Goal: Transaction & Acquisition: Subscribe to service/newsletter

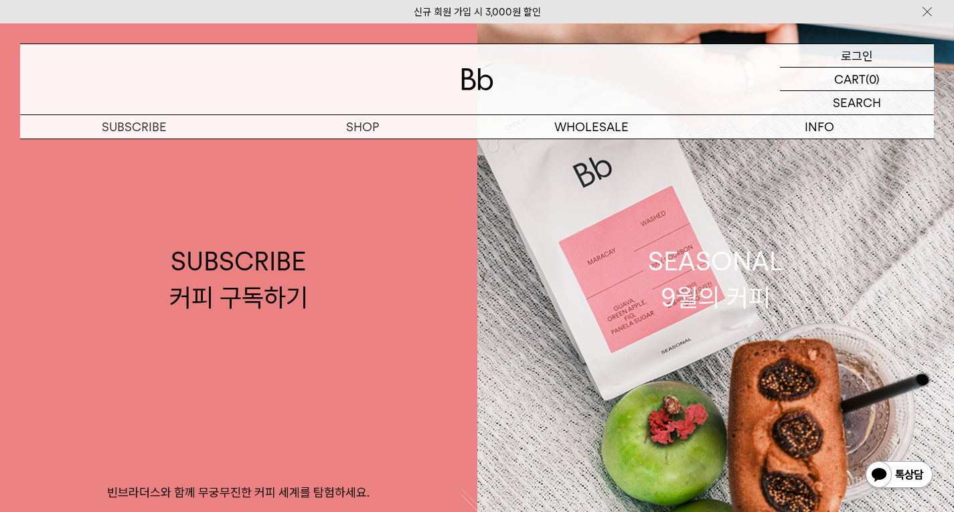
click at [865, 55] on p "로그인" at bounding box center [857, 55] width 32 height 23
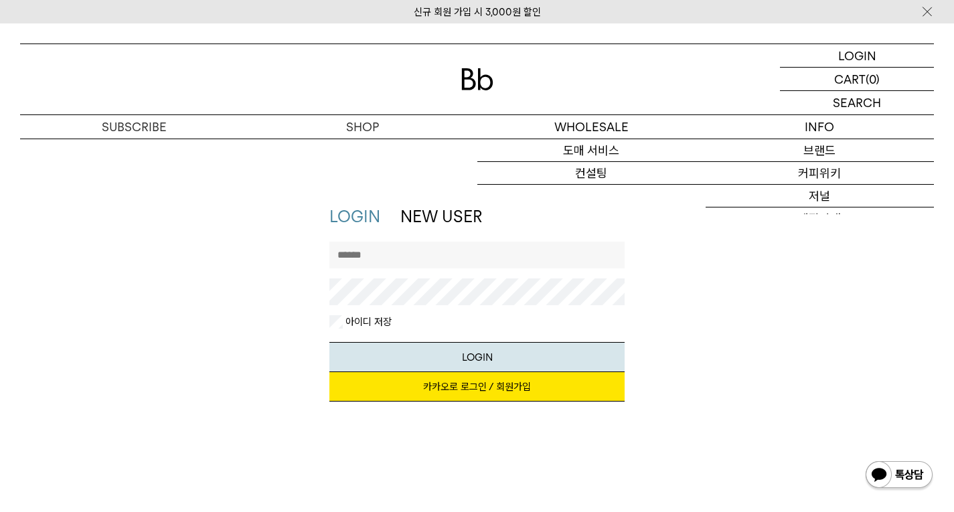
click at [532, 265] on input "text" at bounding box center [478, 255] width 296 height 27
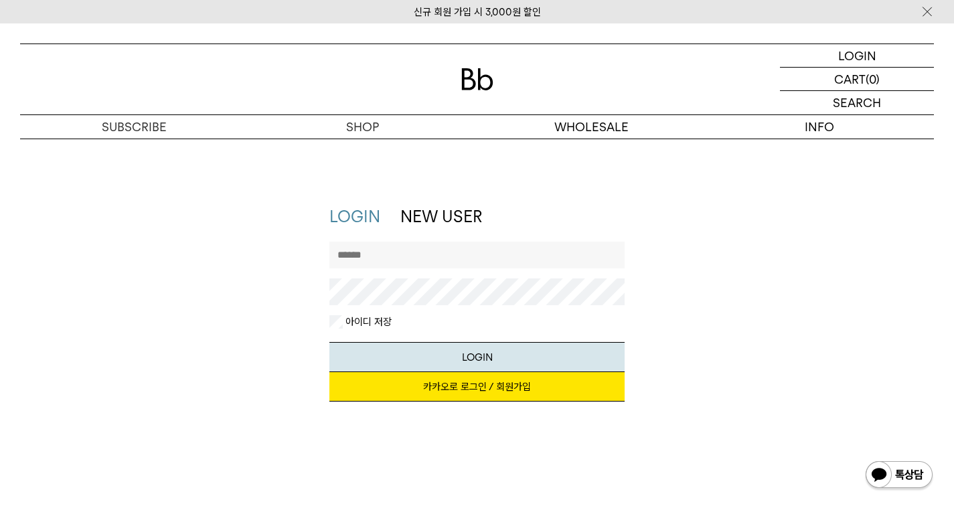
type input "**********"
click at [488, 355] on button "LOGIN" at bounding box center [478, 357] width 296 height 30
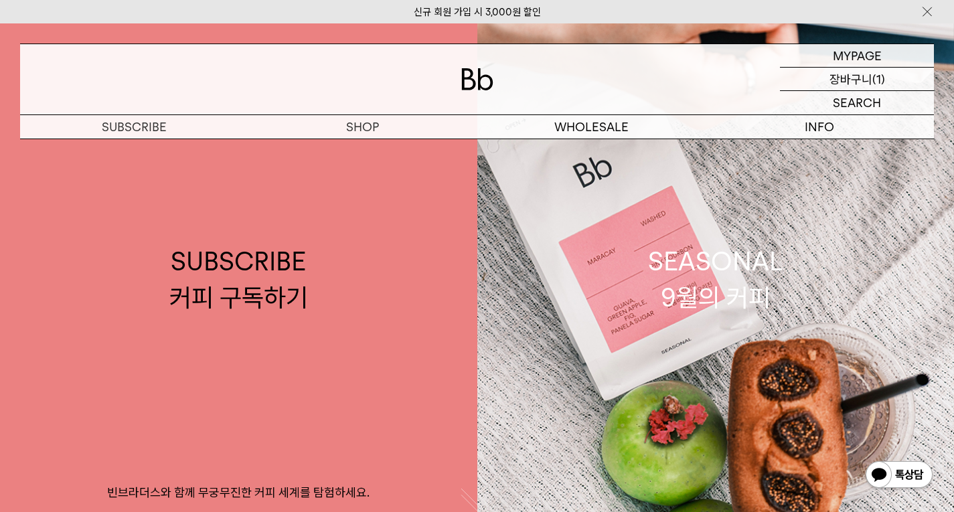
click at [834, 85] on p "장바구니" at bounding box center [851, 79] width 43 height 23
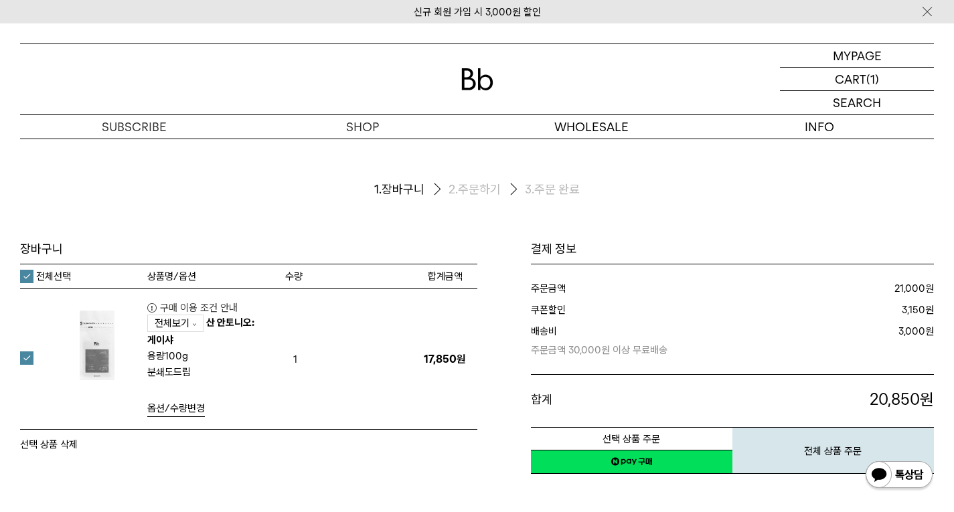
click at [198, 326] on link "전체보기" at bounding box center [175, 323] width 56 height 17
click at [214, 324] on link "산 안토니오: 게이샤" at bounding box center [200, 331] width 107 height 29
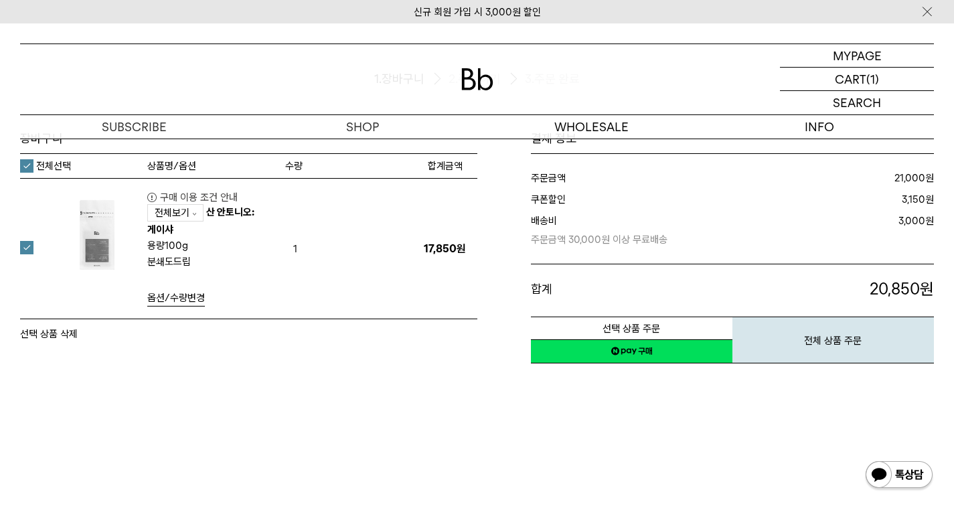
scroll to position [134, 0]
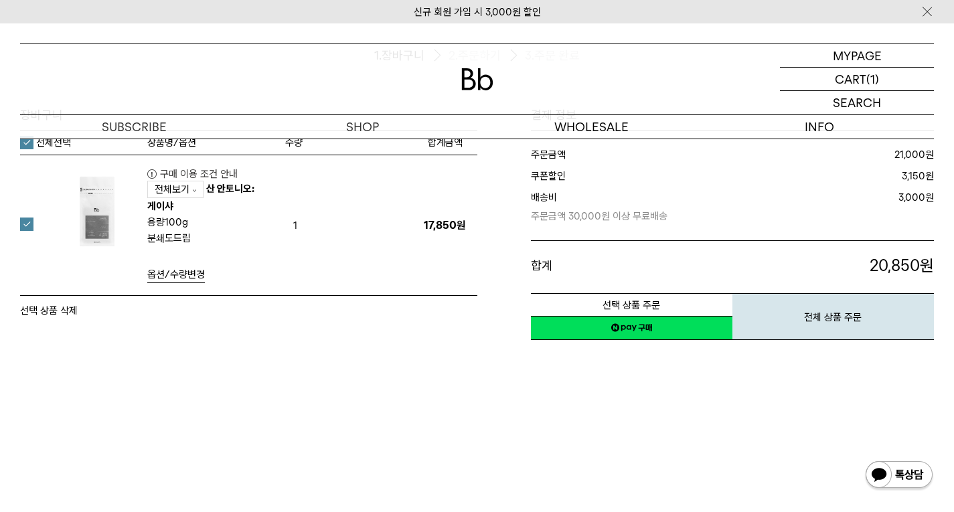
click at [64, 311] on button "선택 상품 삭제" at bounding box center [49, 311] width 58 height 16
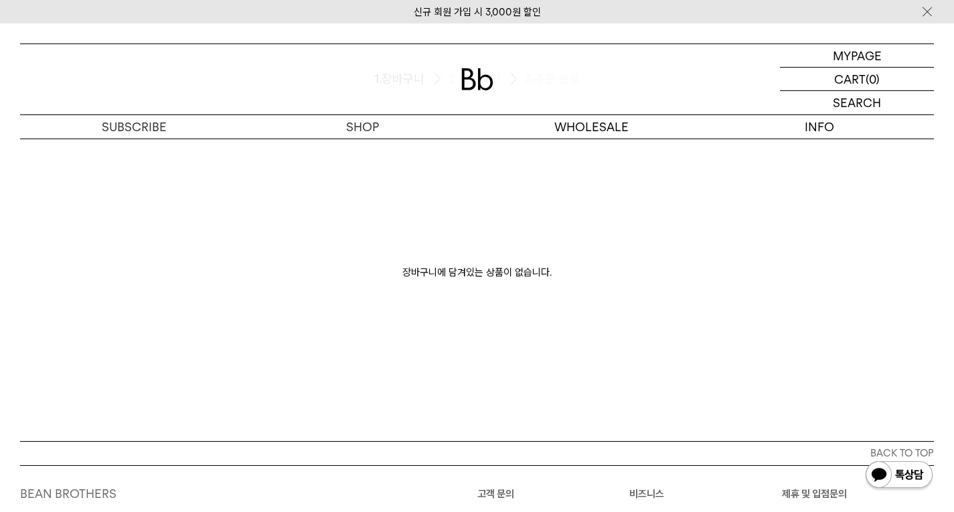
scroll to position [134, 0]
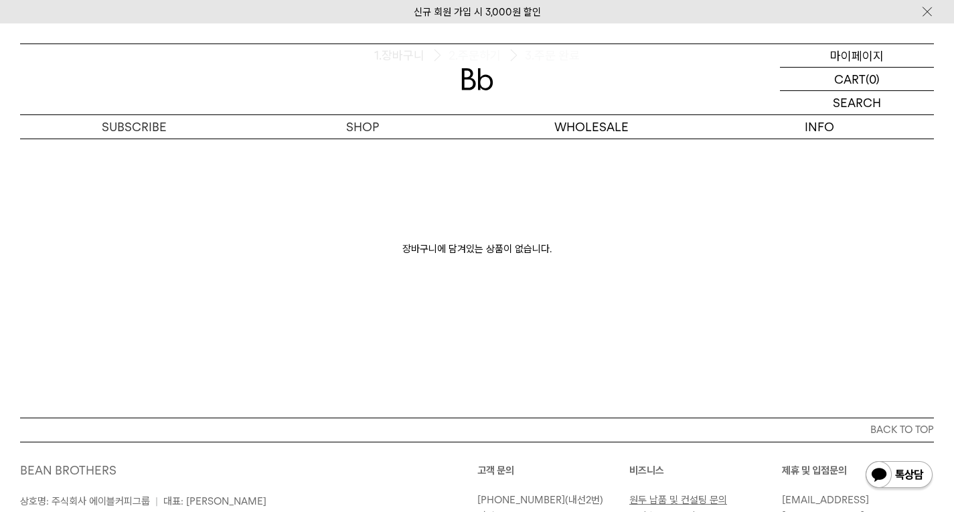
click at [881, 66] on p "마이페이지" at bounding box center [857, 55] width 54 height 23
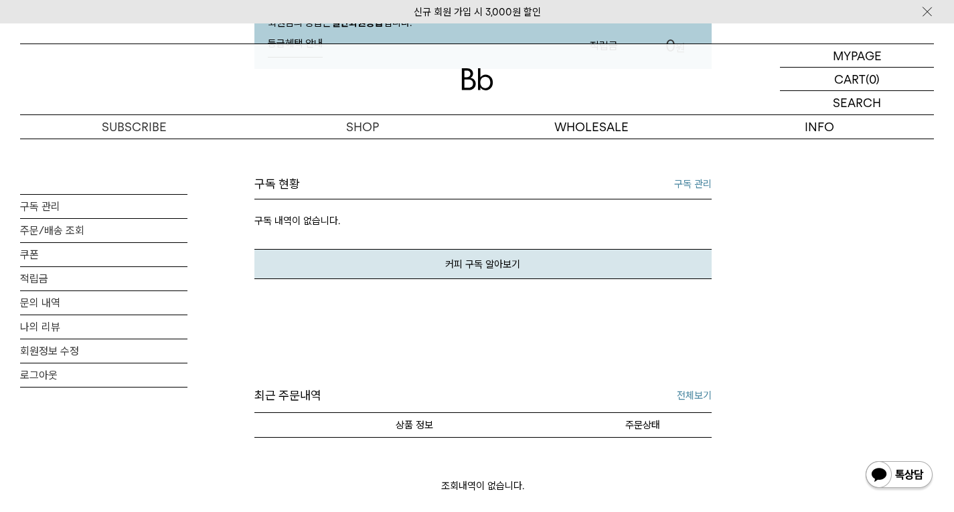
scroll to position [201, 0]
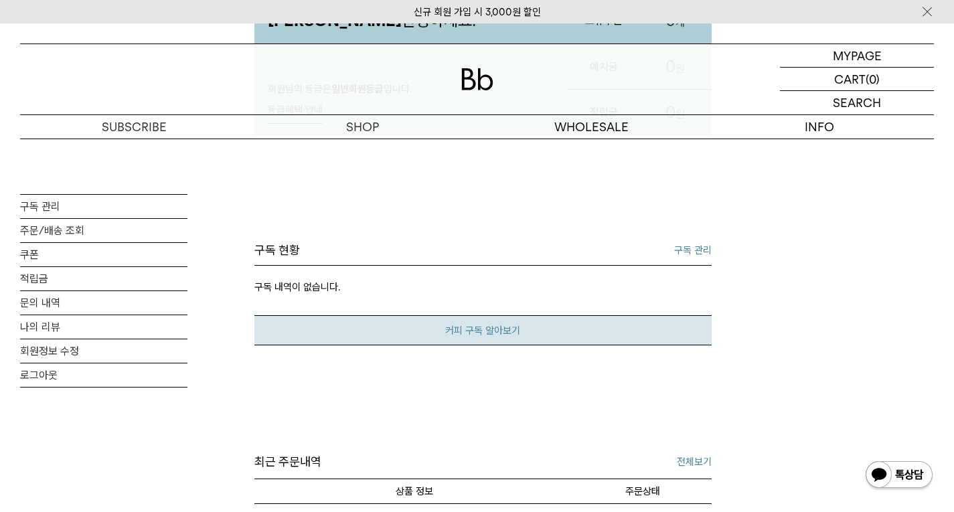
click at [308, 329] on link "커피 구독 알아보기" at bounding box center [482, 330] width 457 height 30
click at [123, 212] on link "구독 관리" at bounding box center [103, 206] width 167 height 23
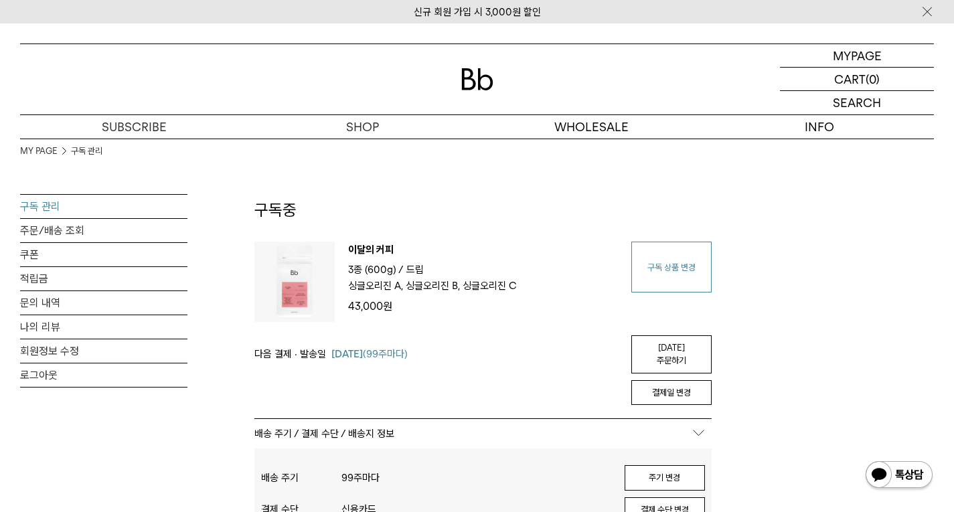
click at [701, 286] on link "구독 상품 변경" at bounding box center [672, 267] width 80 height 51
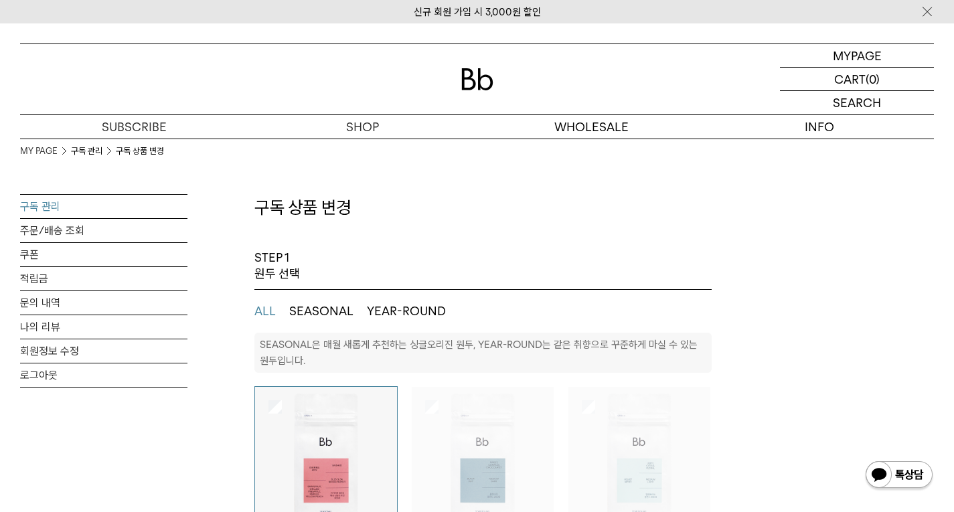
select select "**"
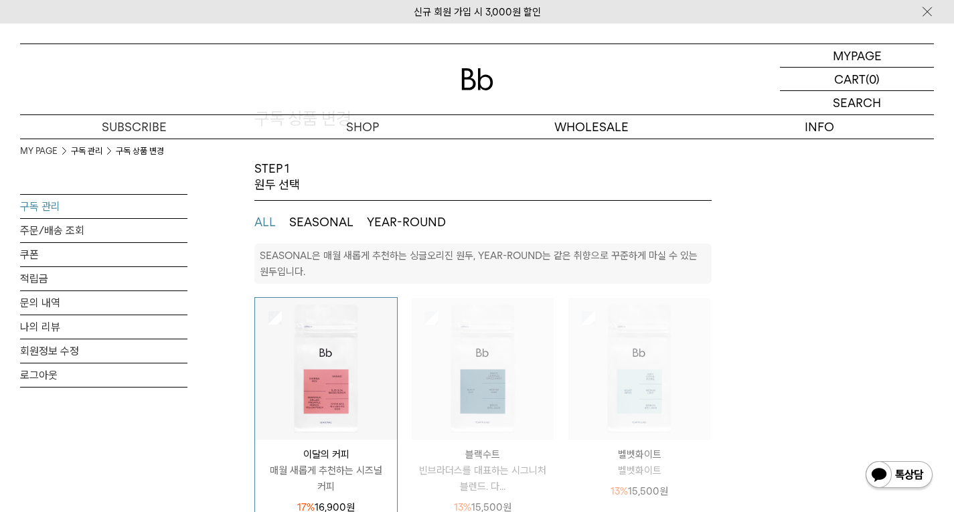
scroll to position [67, 0]
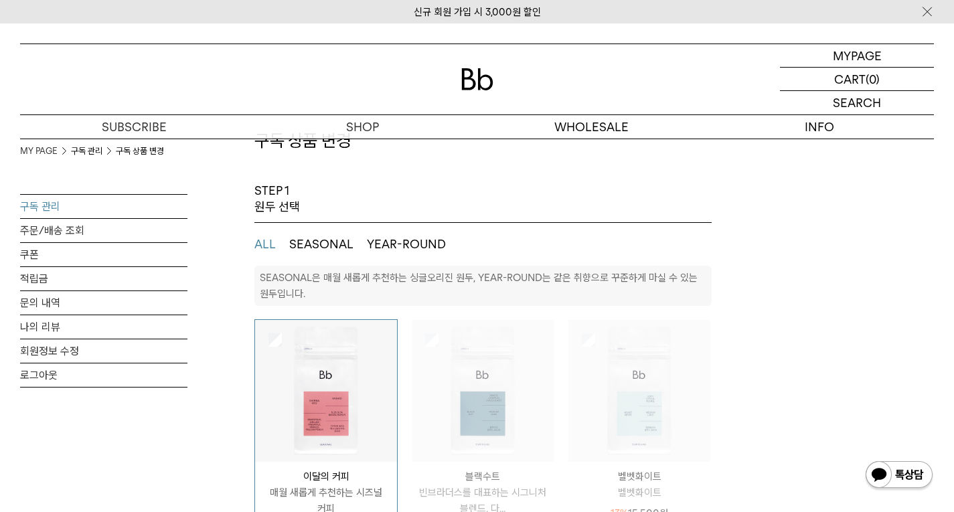
click at [334, 242] on button "SEASONAL" at bounding box center [321, 244] width 64 height 16
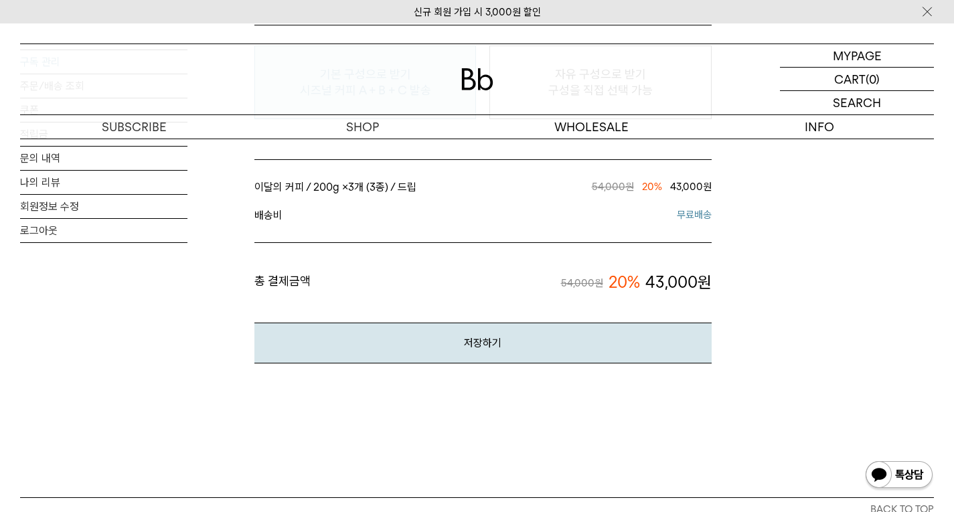
scroll to position [1072, 0]
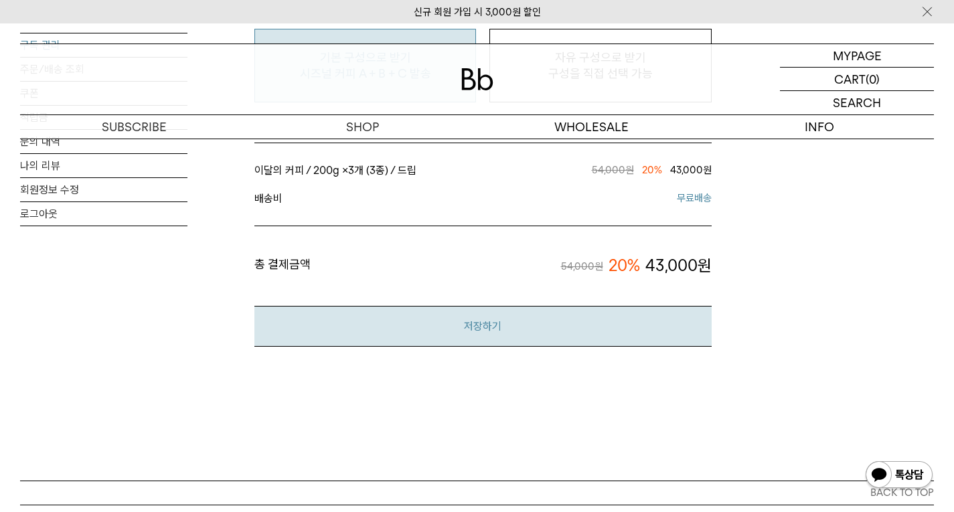
click at [392, 330] on button "저장하기" at bounding box center [482, 326] width 457 height 41
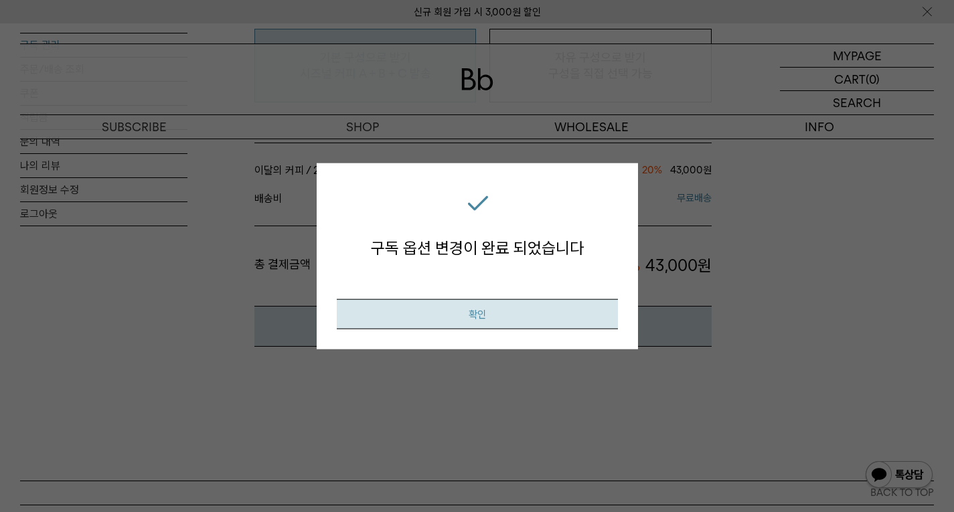
click at [392, 313] on button "확인" at bounding box center [477, 314] width 281 height 30
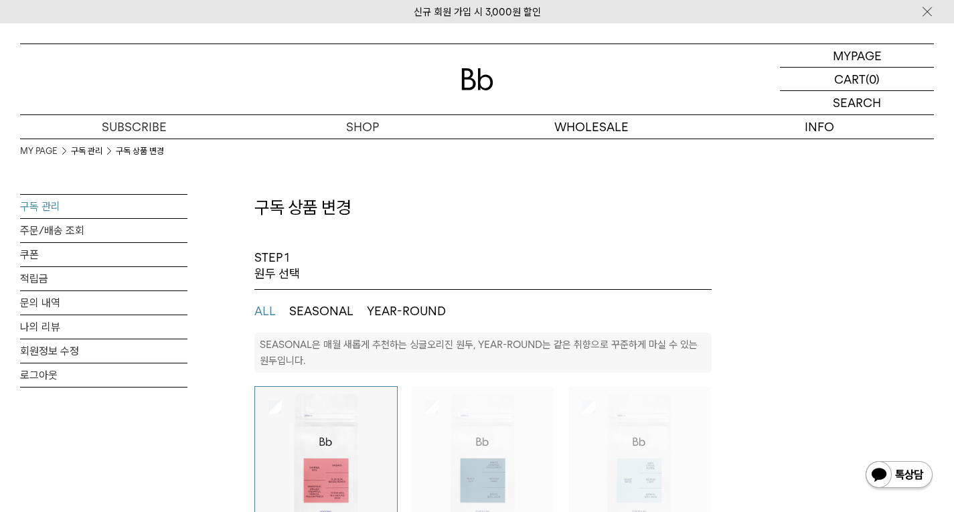
select select "**"
click at [342, 313] on button "SEASONAL" at bounding box center [321, 311] width 64 height 16
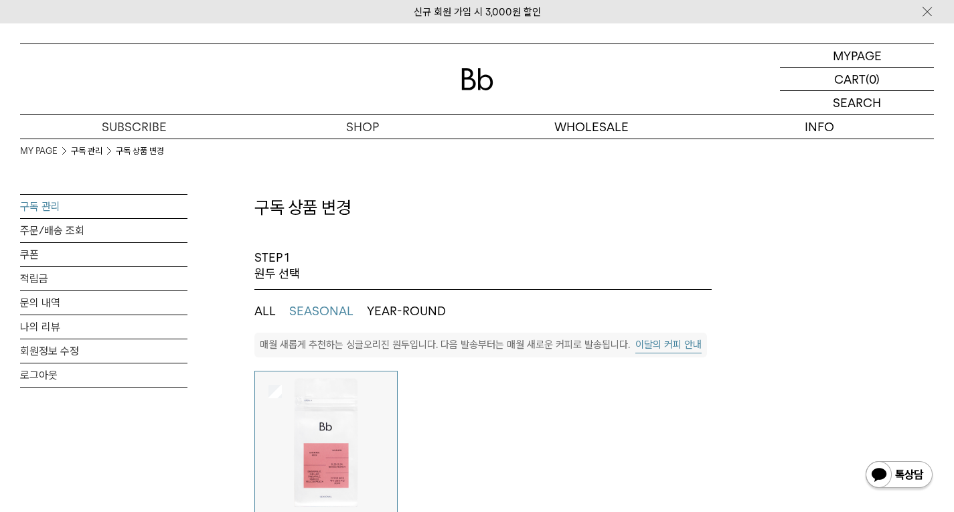
click at [271, 307] on button "ALL" at bounding box center [264, 311] width 21 height 16
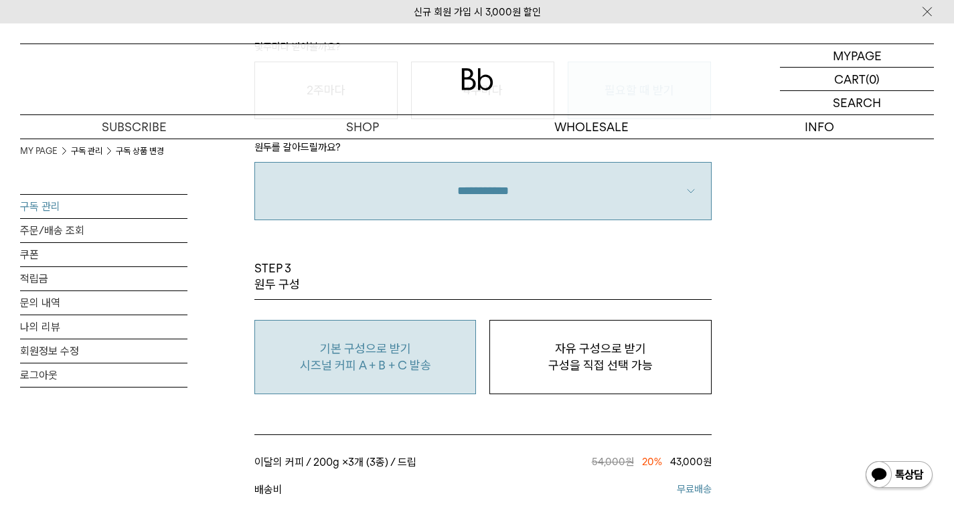
scroll to position [1072, 0]
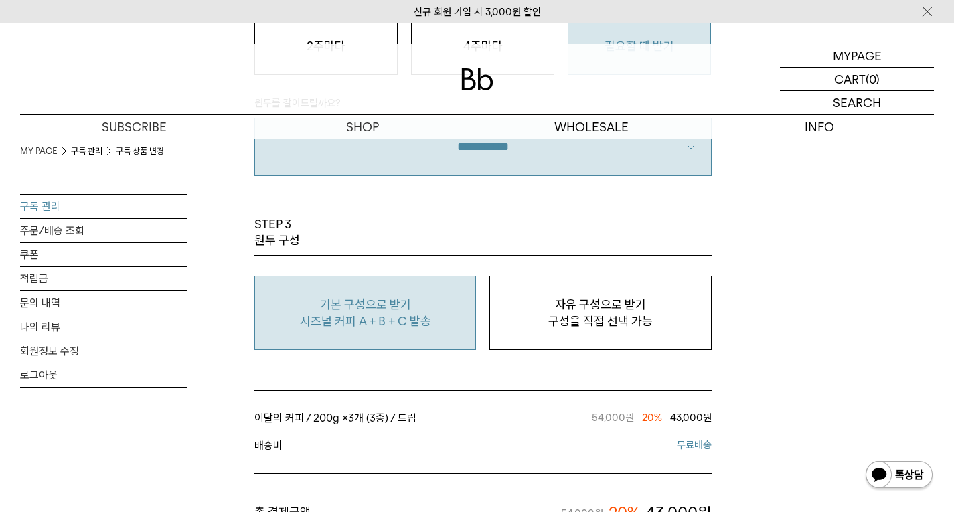
click at [504, 322] on p "구성을 직접 선택 가능" at bounding box center [600, 321] width 207 height 16
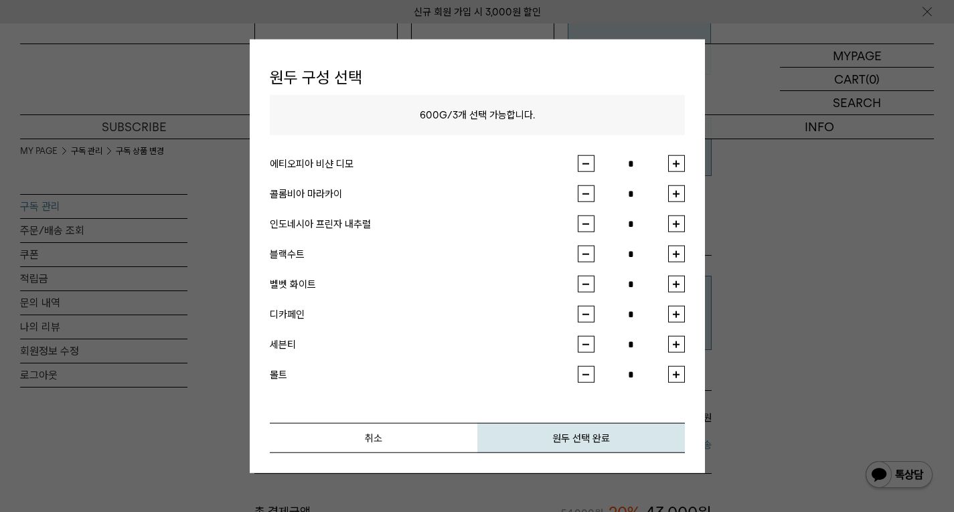
click at [460, 421] on div "취소 원두 선택 완료" at bounding box center [477, 418] width 415 height 70
click at [460, 426] on button "취소" at bounding box center [374, 438] width 208 height 30
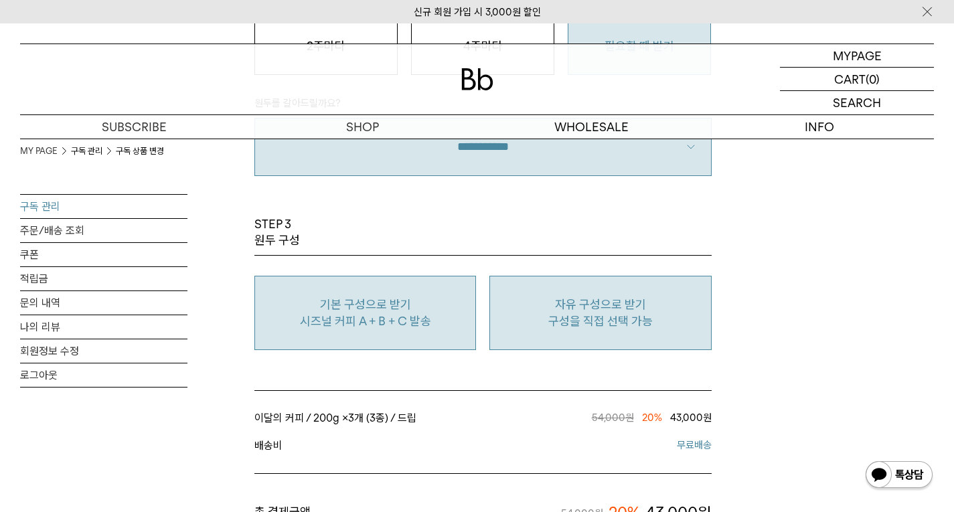
click at [443, 327] on p "시즈널 커피 A + B + C 발송" at bounding box center [365, 321] width 207 height 16
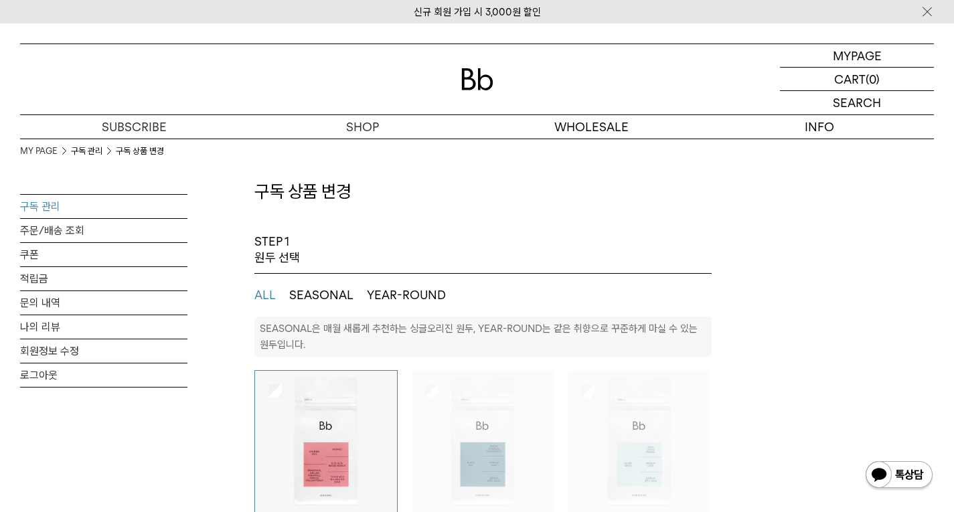
scroll to position [0, 0]
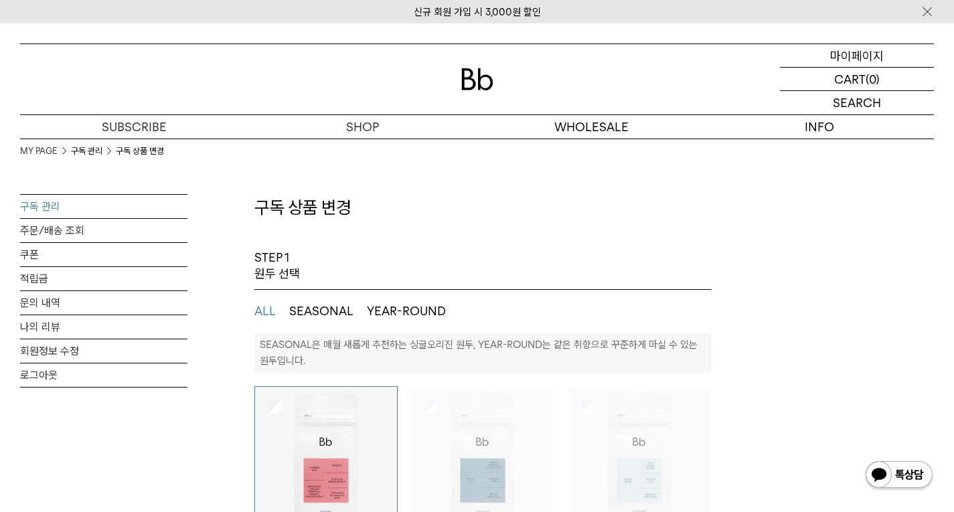
click at [824, 60] on div "MYPAGE 마이페이지" at bounding box center [857, 55] width 154 height 23
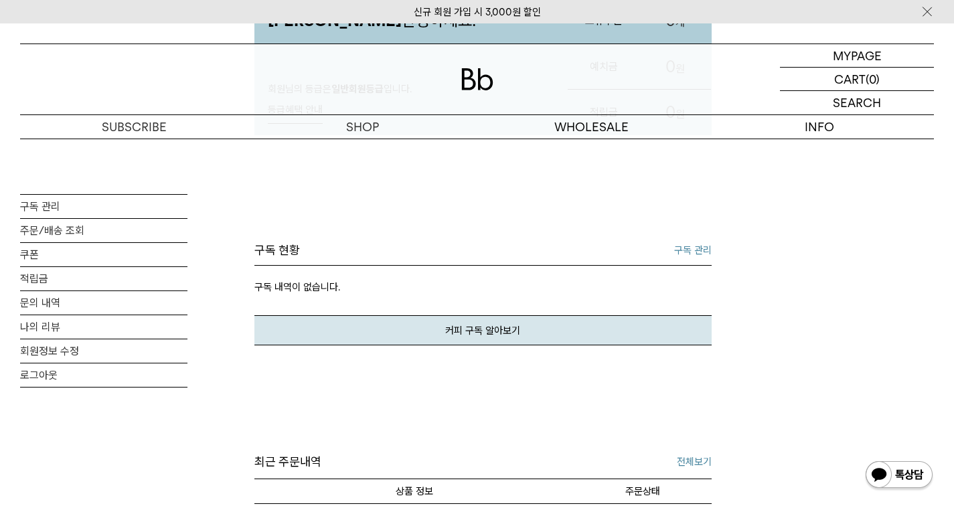
scroll to position [335, 0]
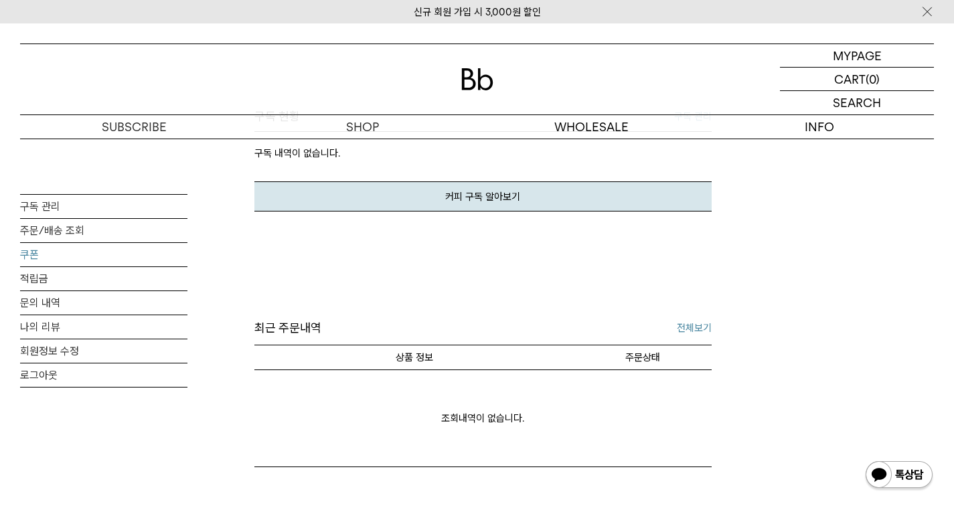
click at [39, 254] on link "쿠폰" at bounding box center [103, 254] width 167 height 23
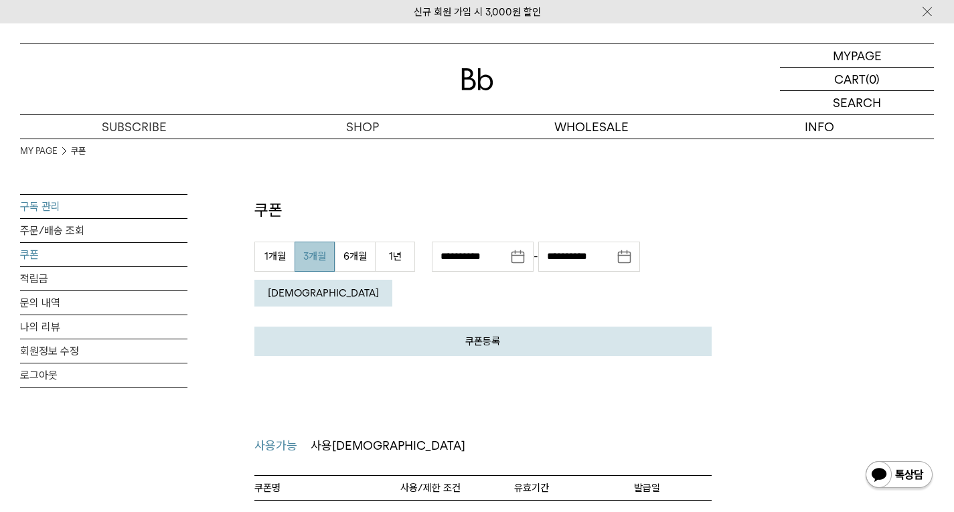
click at [156, 208] on link "구독 관리" at bounding box center [103, 206] width 167 height 23
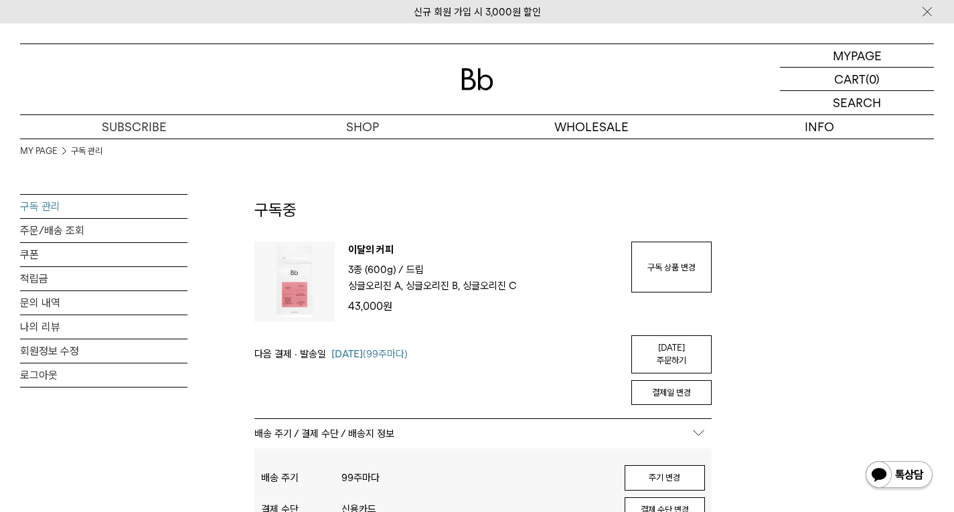
click at [172, 236] on link "주문/배송 조회" at bounding box center [103, 230] width 167 height 23
click at [163, 261] on link "쿠폰" at bounding box center [103, 254] width 167 height 23
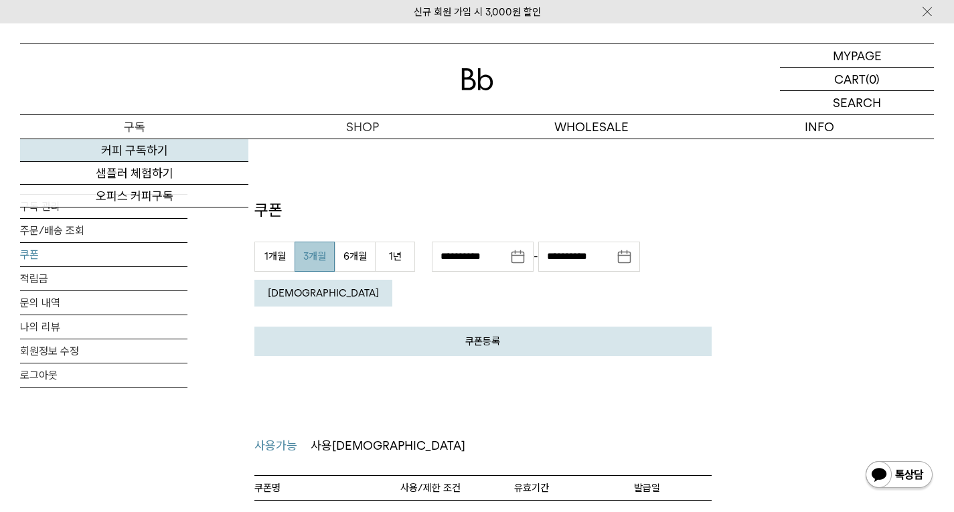
click at [198, 151] on link "커피 구독하기" at bounding box center [134, 150] width 228 height 23
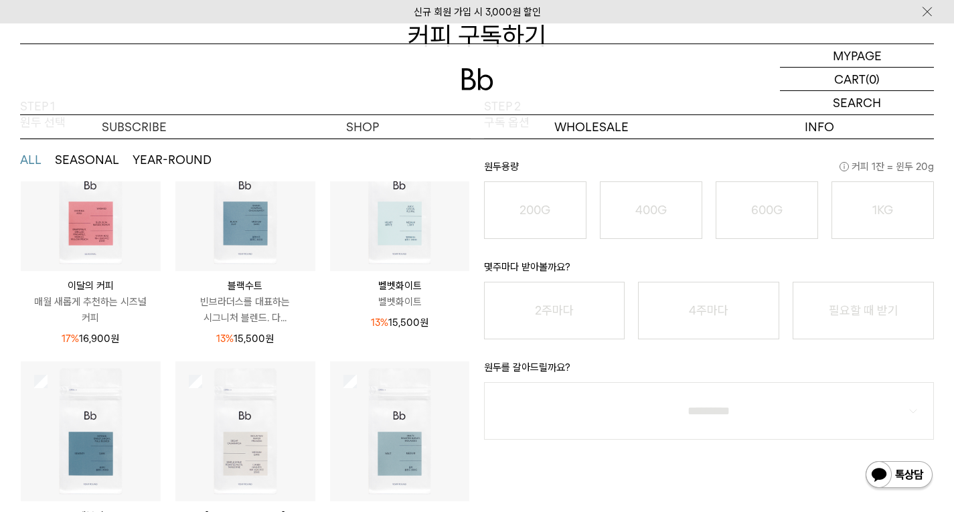
scroll to position [172, 0]
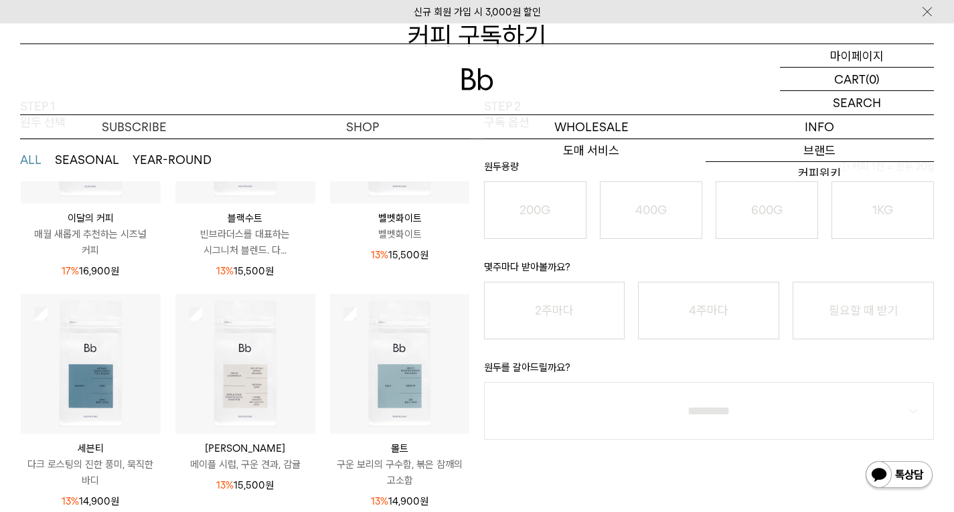
click at [822, 65] on div "MYPAGE 마이페이지" at bounding box center [857, 55] width 154 height 23
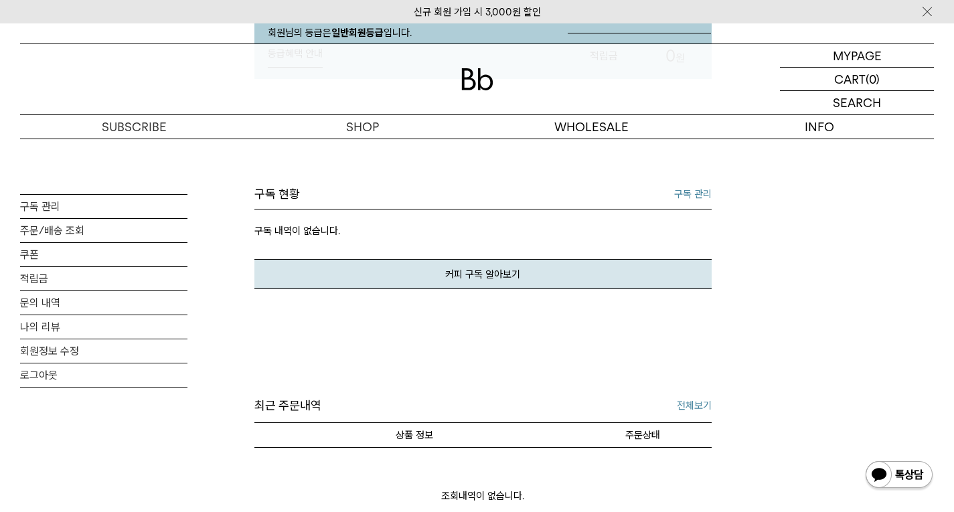
scroll to position [268, 0]
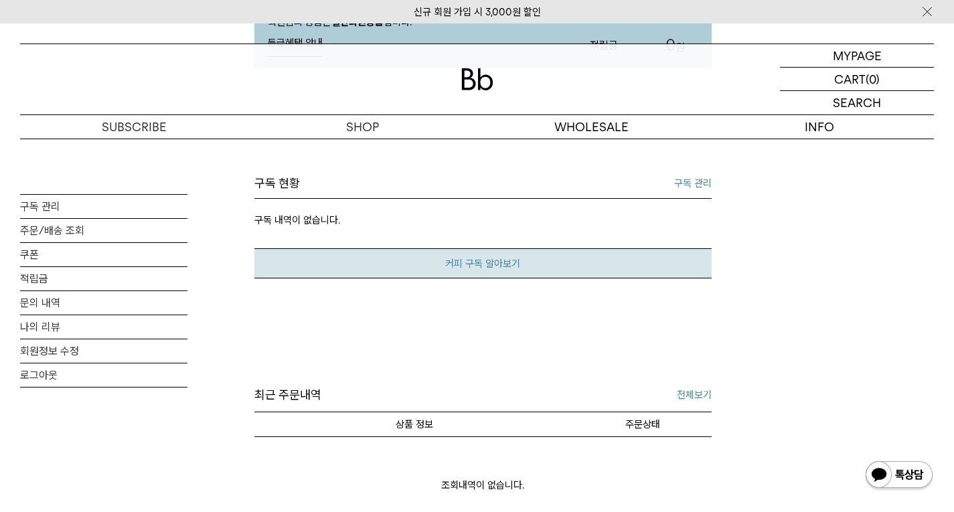
click at [395, 265] on link "커피 구독 알아보기" at bounding box center [482, 263] width 457 height 30
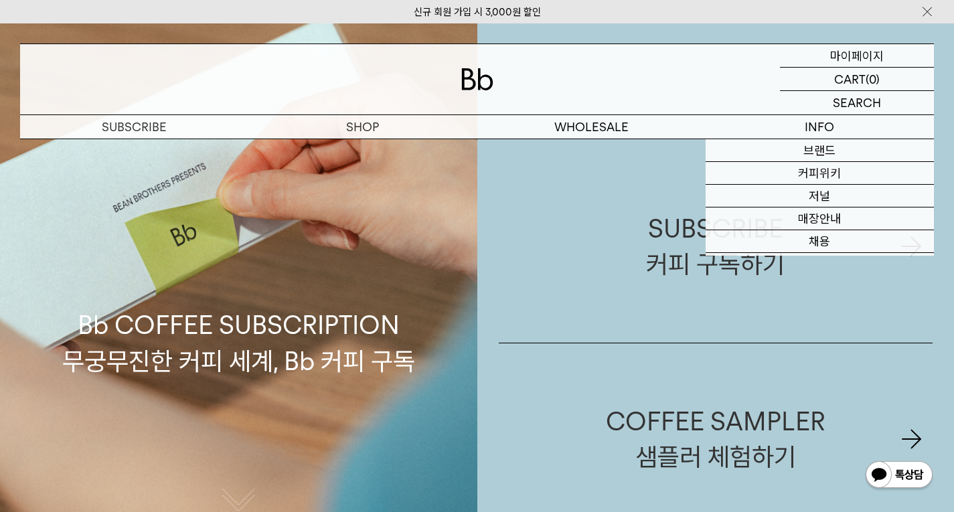
click at [876, 61] on p "마이페이지" at bounding box center [857, 55] width 54 height 23
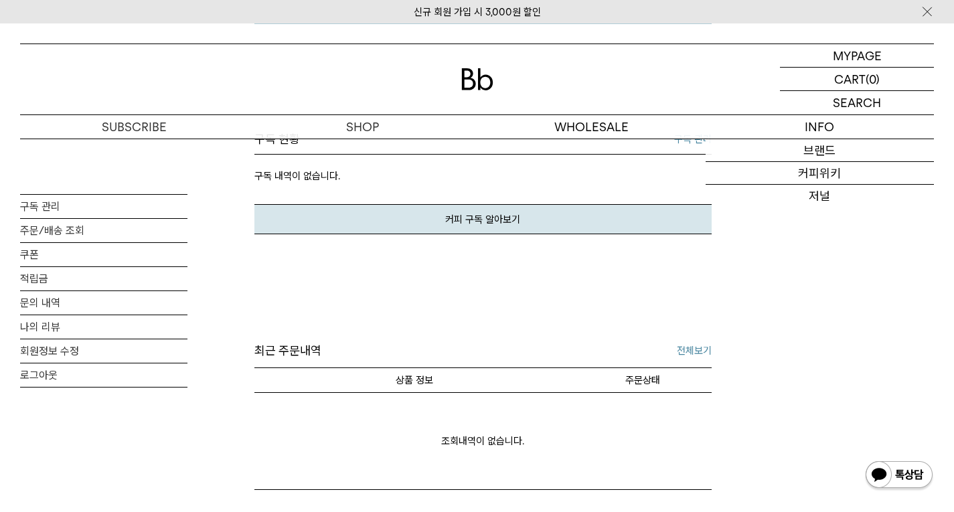
scroll to position [335, 0]
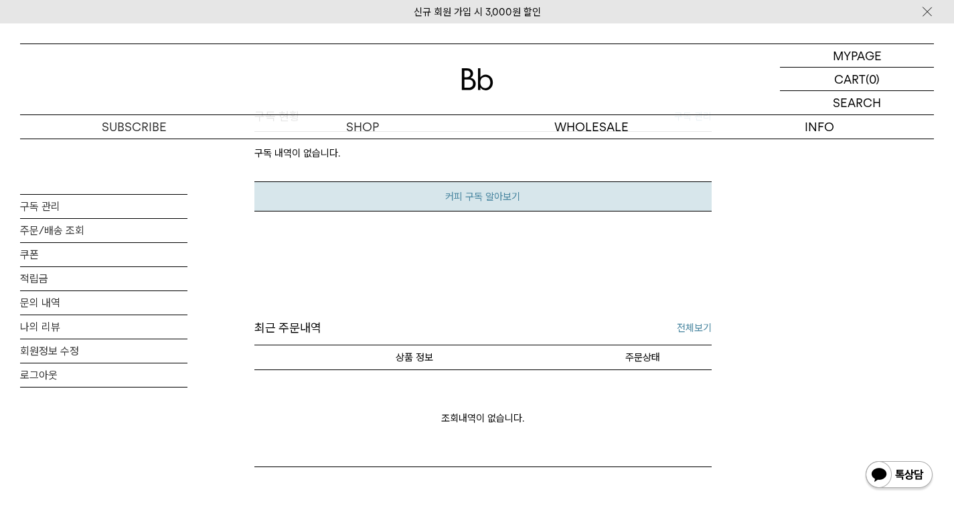
click at [563, 197] on link "커피 구독 알아보기" at bounding box center [482, 196] width 457 height 30
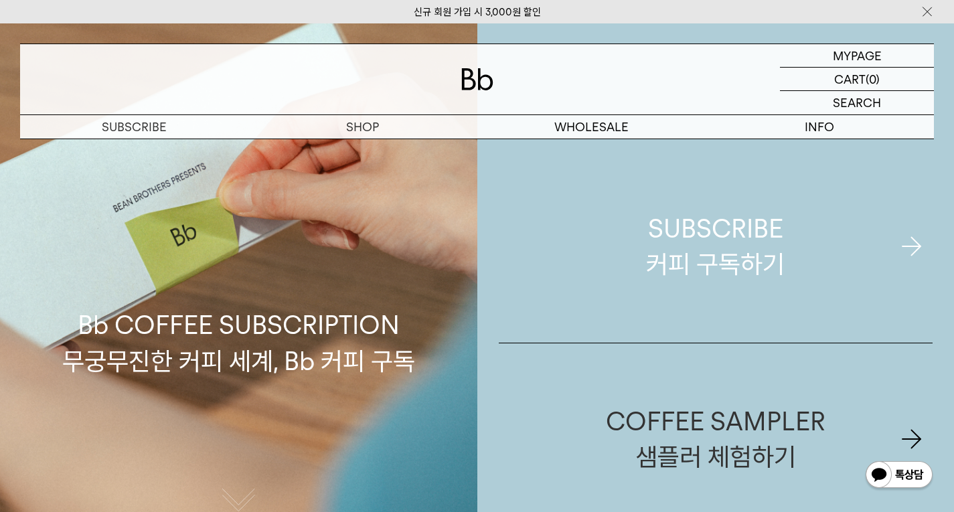
click at [598, 252] on link "SUBSCRIBE 커피 구독하기" at bounding box center [716, 247] width 435 height 192
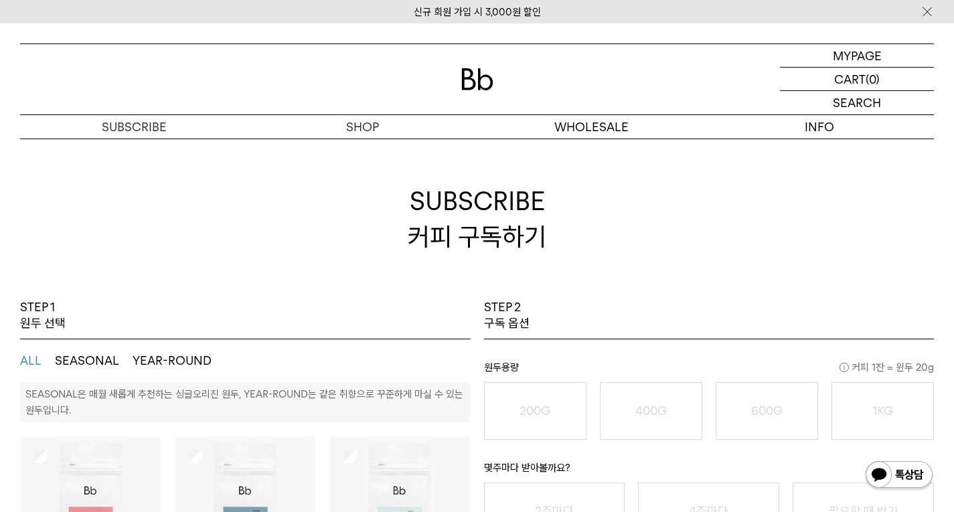
click at [138, 146] on h2 "SUBSCRIBE 커피 구독하기" at bounding box center [477, 219] width 914 height 161
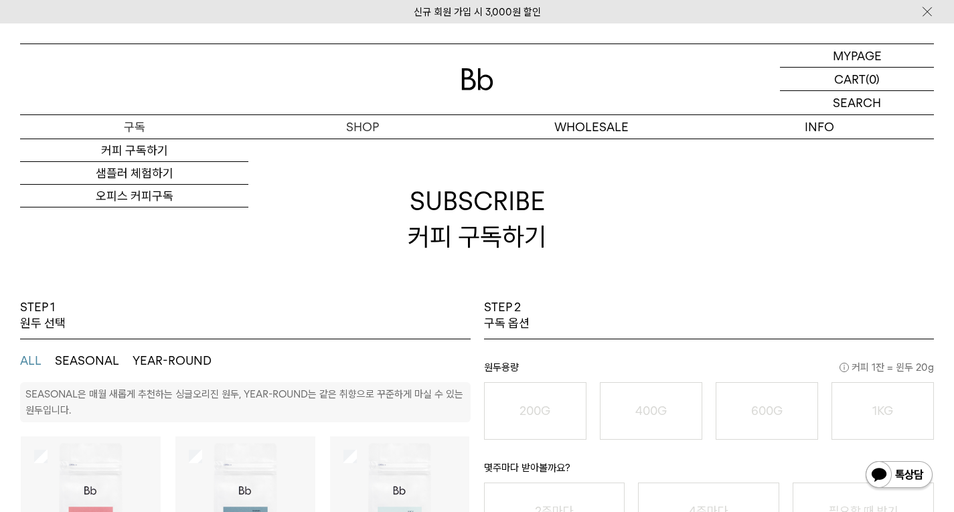
click at [141, 129] on p "구독" at bounding box center [134, 126] width 228 height 23
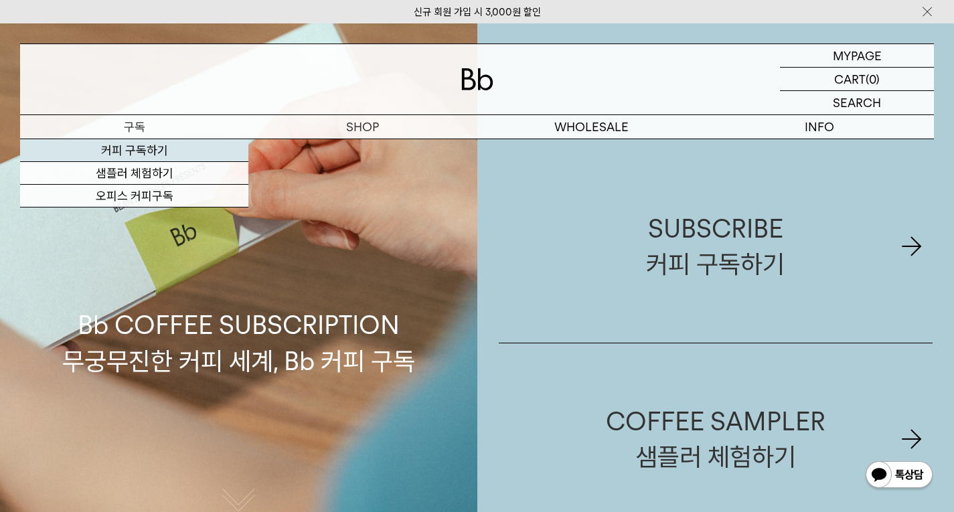
click at [141, 150] on link "커피 구독하기" at bounding box center [134, 150] width 228 height 23
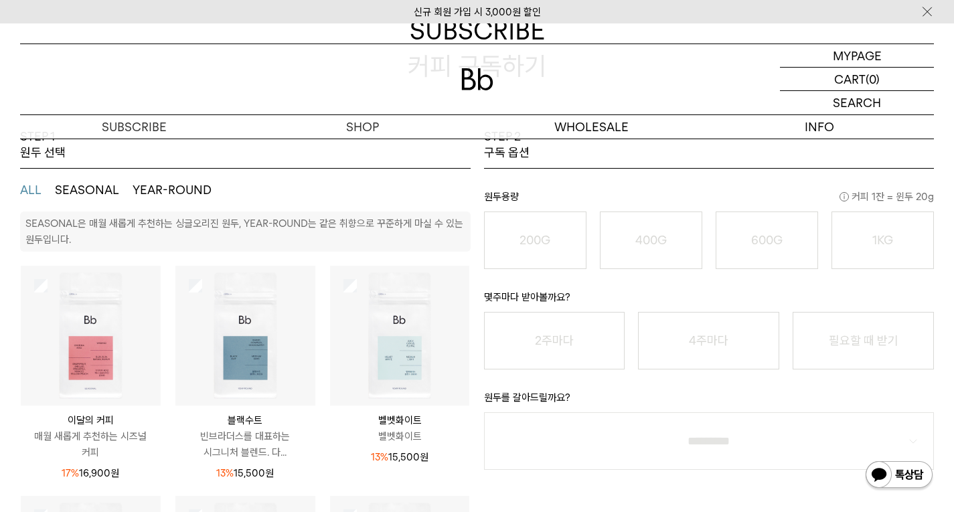
scroll to position [268, 0]
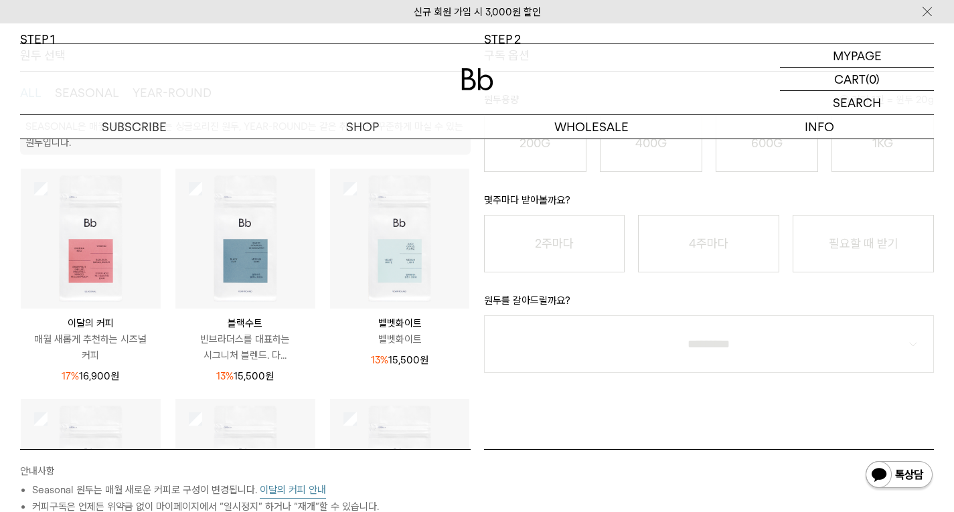
click at [145, 218] on img at bounding box center [91, 239] width 140 height 140
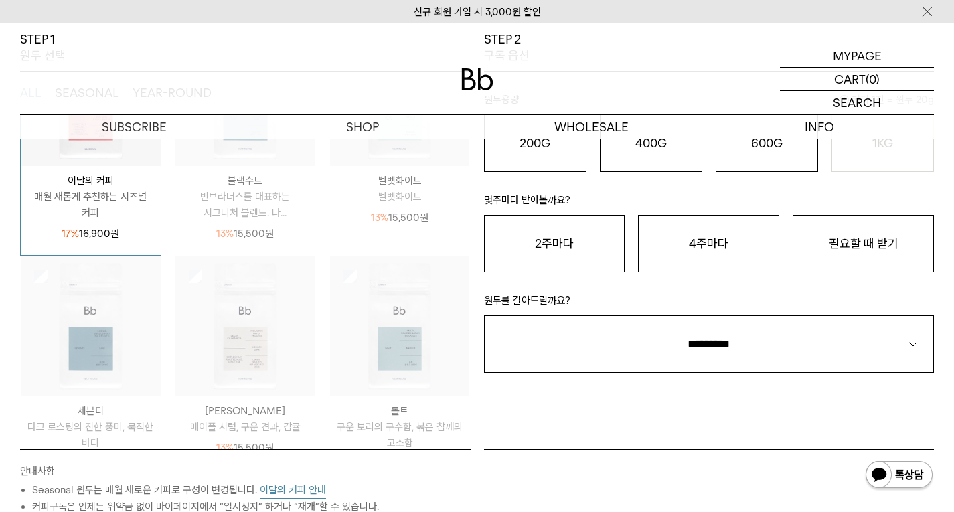
scroll to position [172, 0]
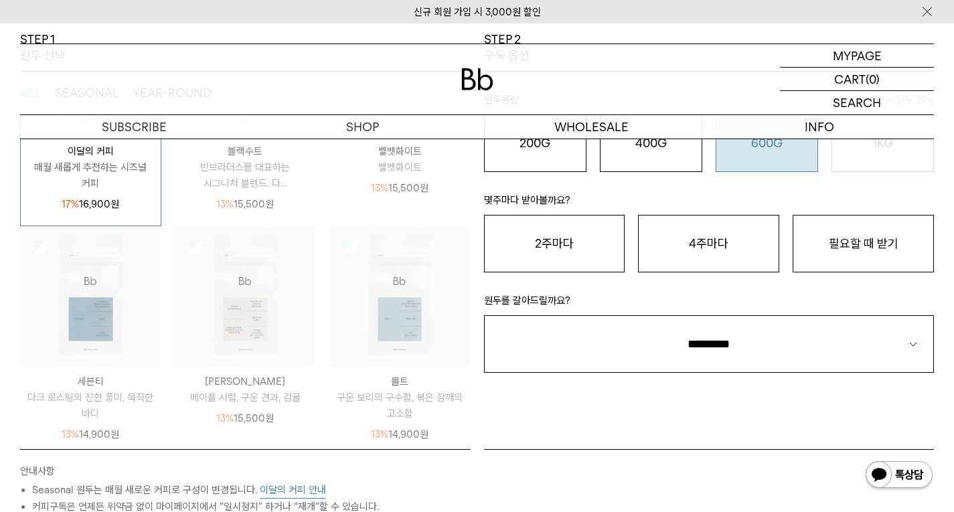
click at [752, 169] on button "600G 43,000 원" at bounding box center [767, 144] width 102 height 58
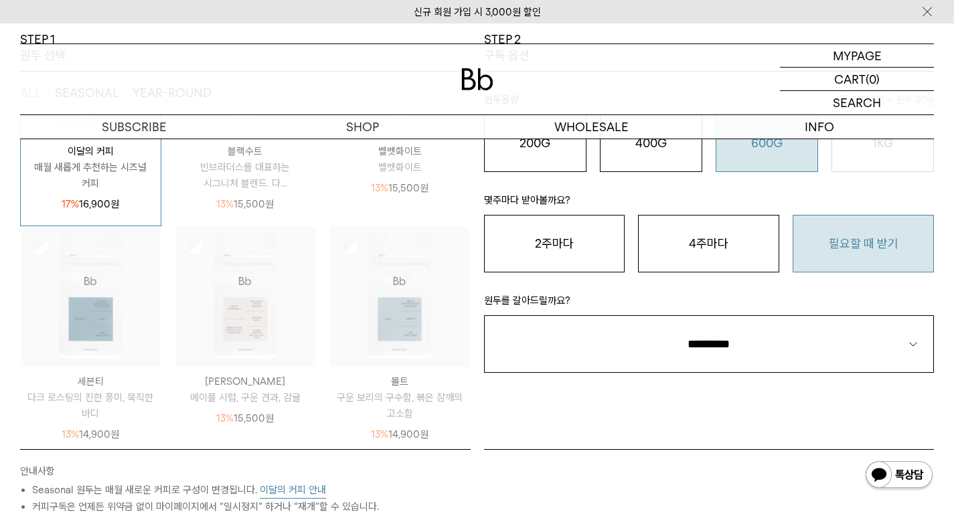
click at [892, 261] on button "필요할 때 받기" at bounding box center [863, 244] width 141 height 58
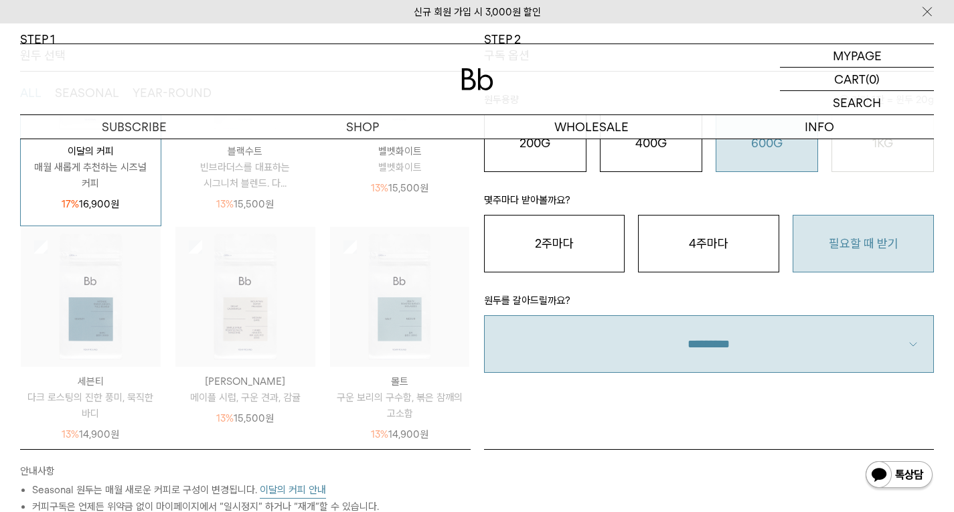
click at [733, 338] on select "**********" at bounding box center [709, 344] width 451 height 58
select select "**"
click at [484, 315] on select "**********" at bounding box center [709, 344] width 451 height 58
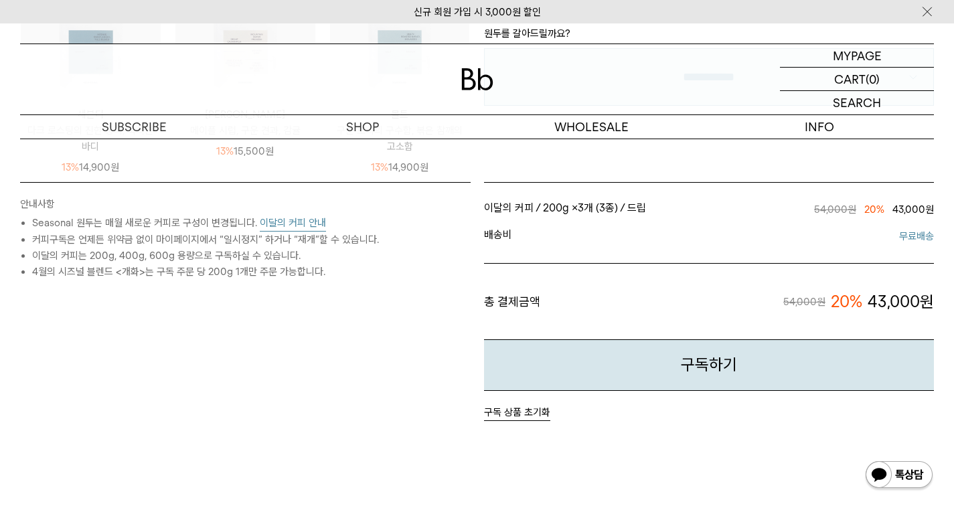
scroll to position [536, 0]
click at [876, 61] on p "마이페이지" at bounding box center [857, 55] width 54 height 23
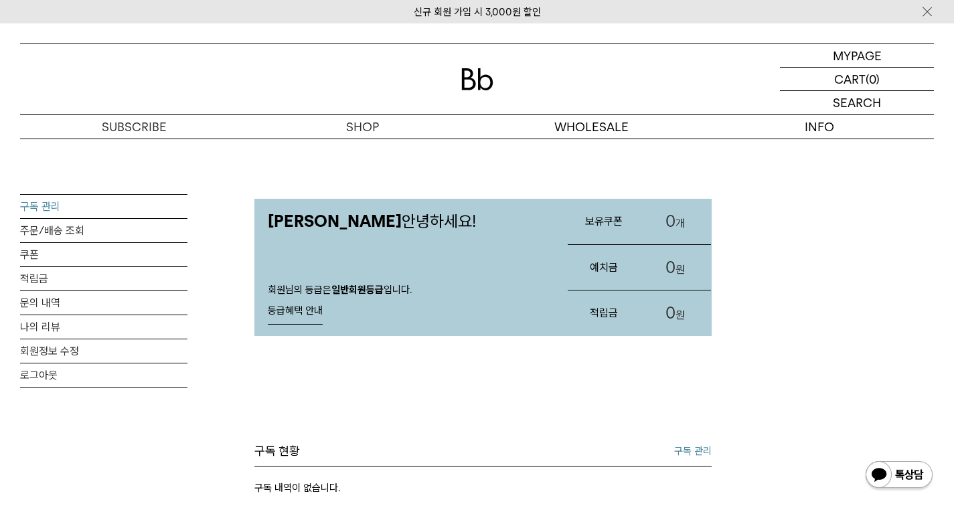
click at [92, 205] on link "구독 관리" at bounding box center [103, 206] width 167 height 23
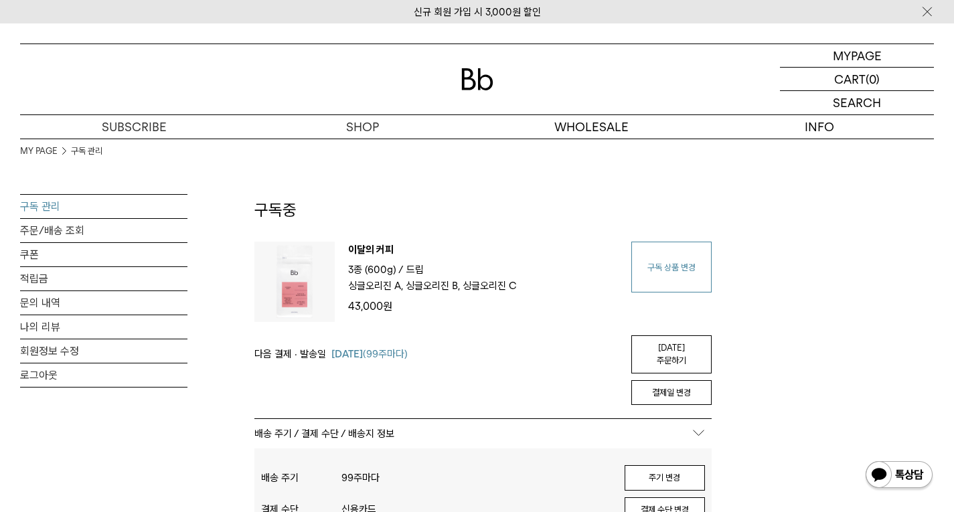
click at [687, 278] on link "구독 상품 변경" at bounding box center [672, 267] width 80 height 51
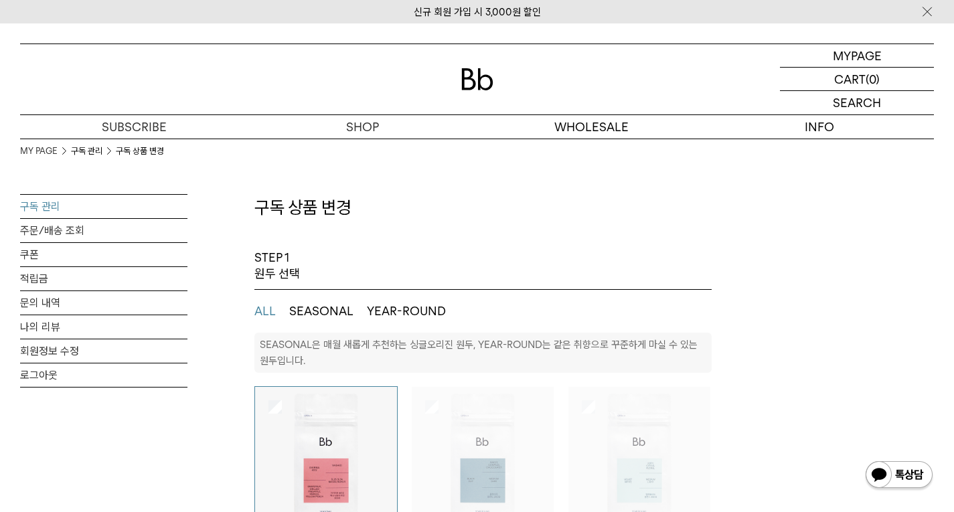
select select "**"
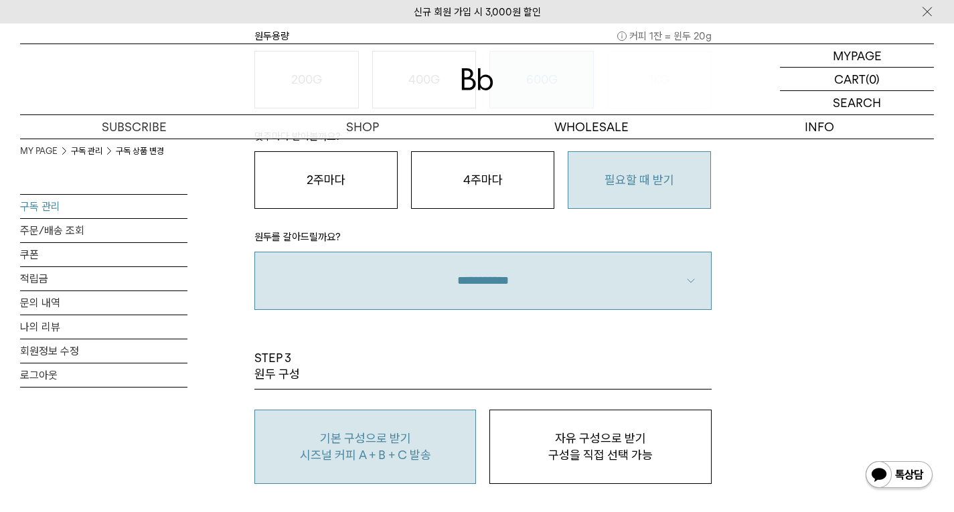
scroll to position [1206, 0]
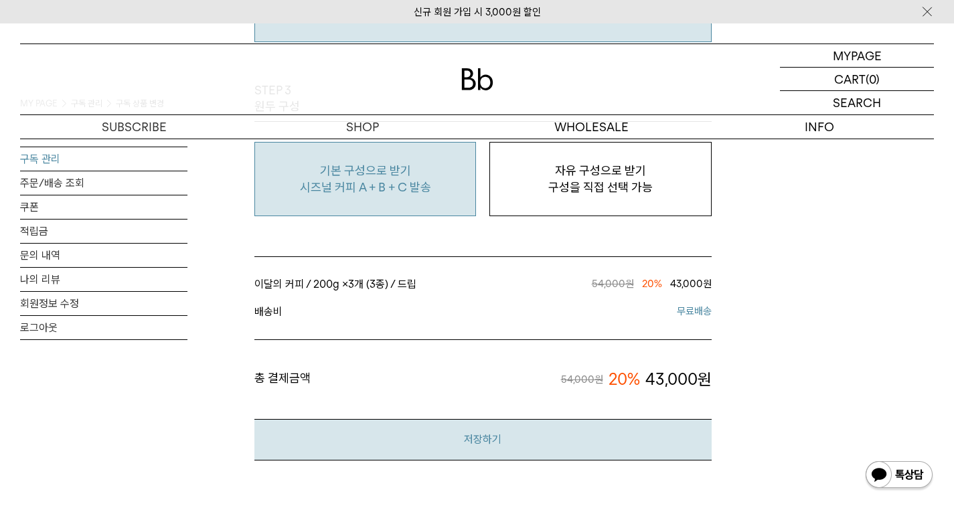
click at [571, 433] on button "저장하기" at bounding box center [482, 439] width 457 height 41
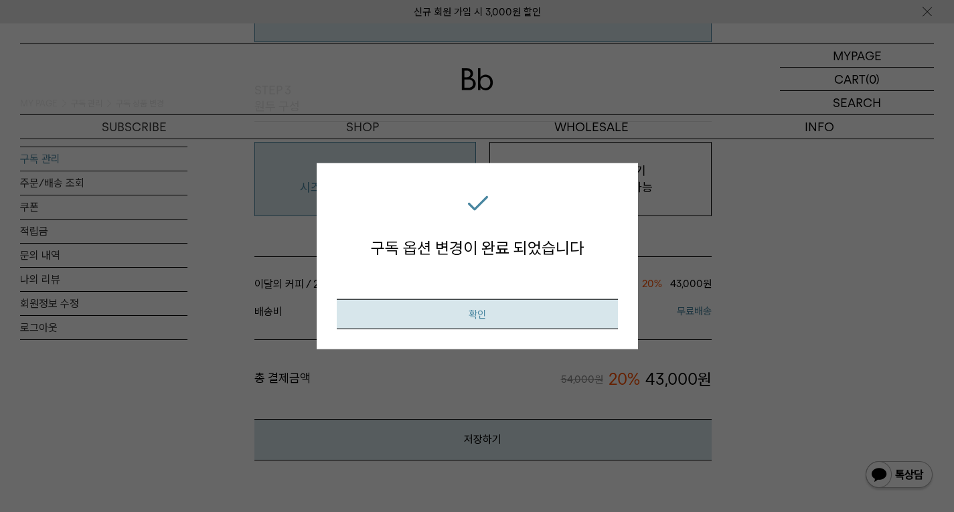
click at [573, 318] on button "확인" at bounding box center [477, 314] width 281 height 30
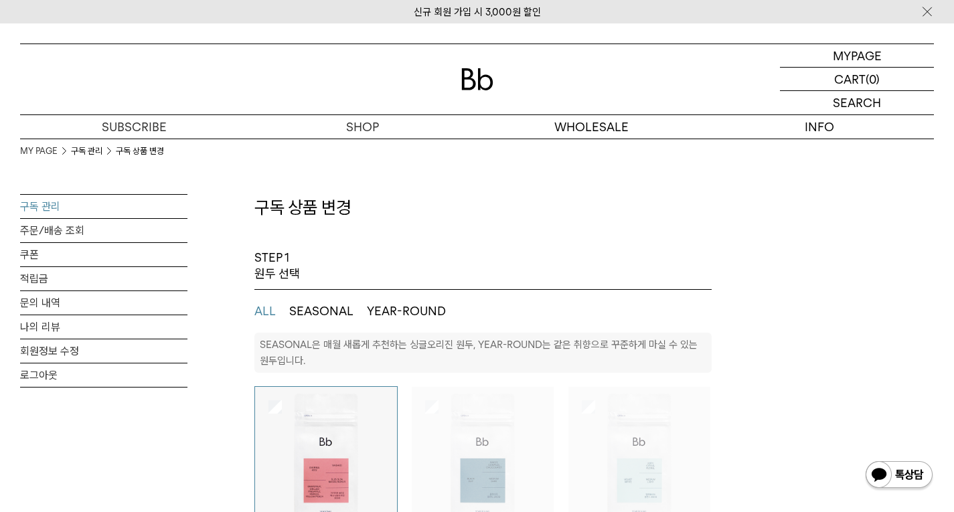
select select "**"
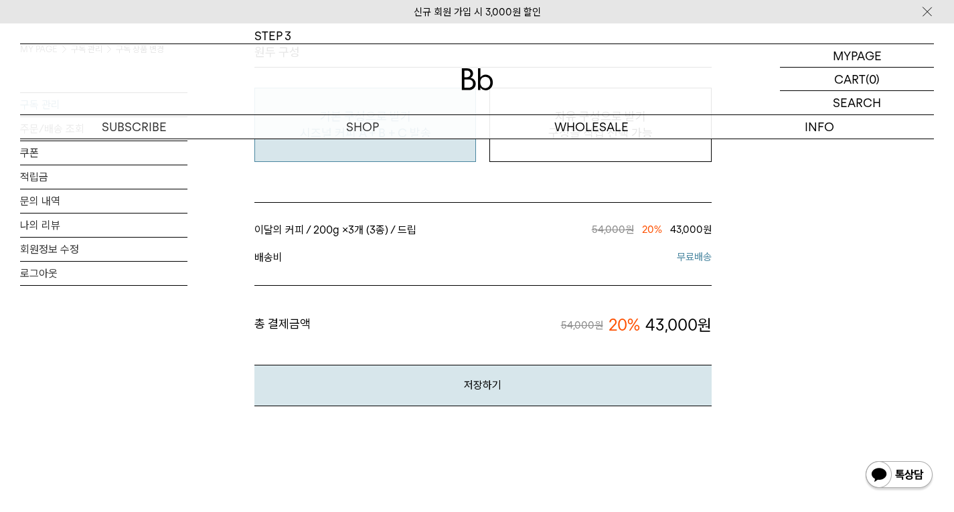
scroll to position [1339, 0]
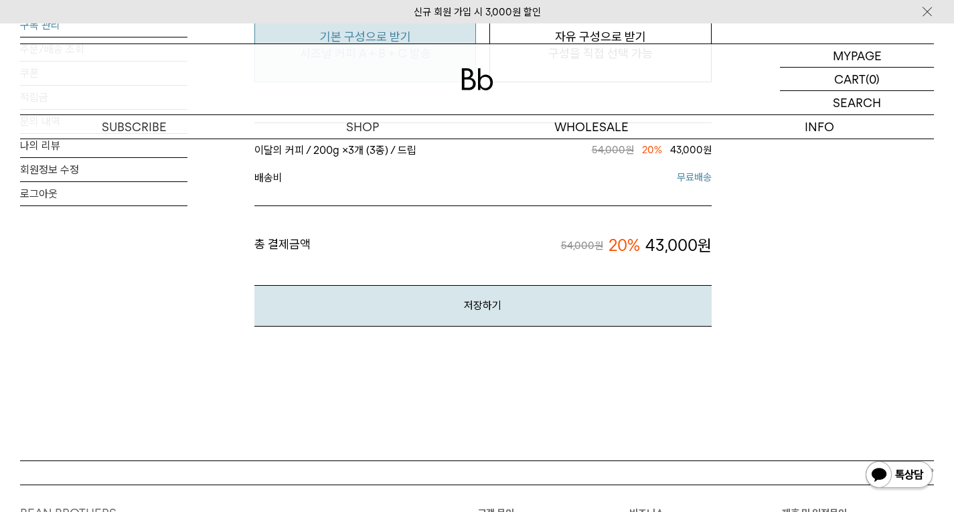
click at [573, 318] on button "저장하기" at bounding box center [482, 305] width 457 height 41
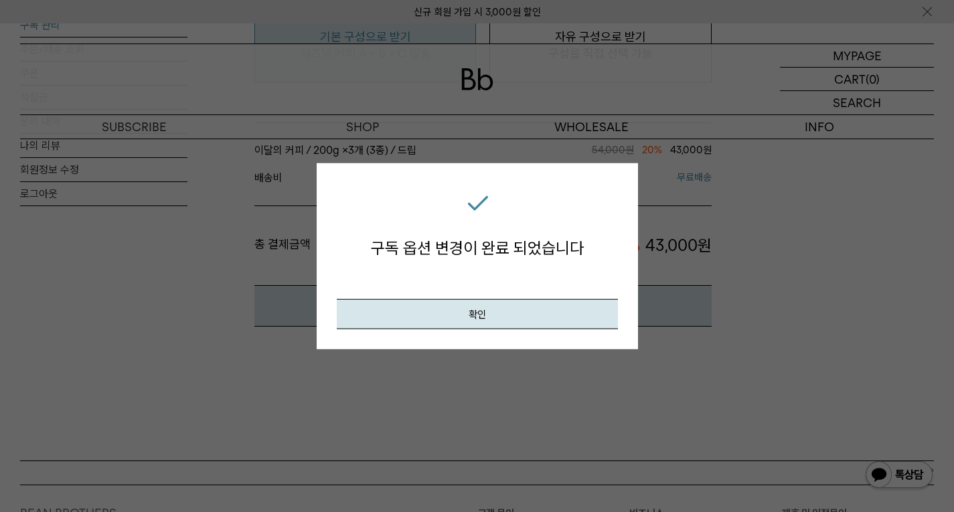
click at [573, 318] on button "확인" at bounding box center [477, 314] width 281 height 30
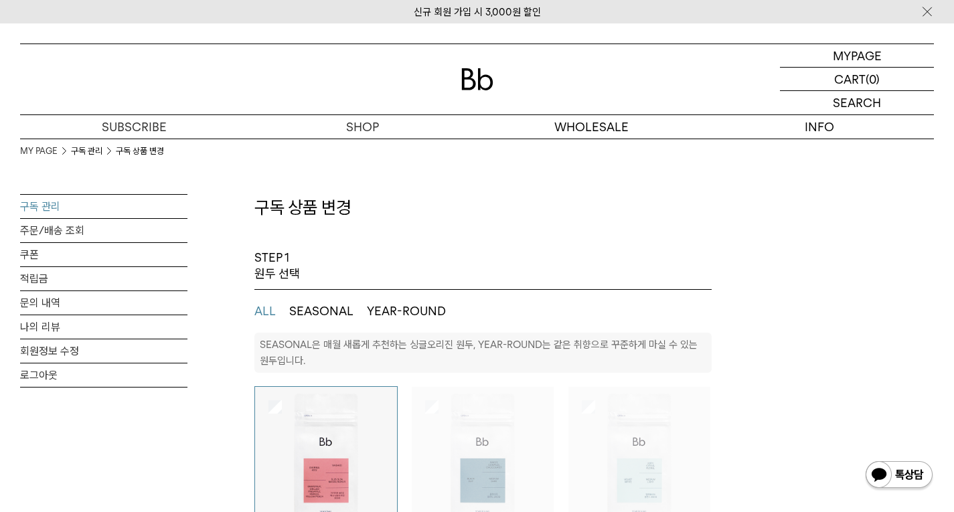
select select "**"
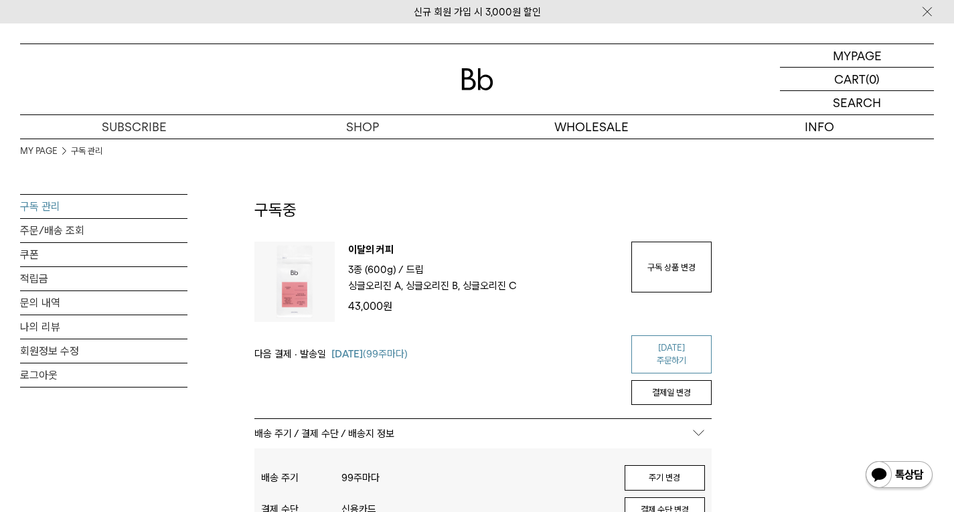
click at [646, 350] on link "[DATE] 주문하기" at bounding box center [672, 355] width 80 height 38
click at [670, 341] on link "[DATE] 주문하기" at bounding box center [672, 355] width 80 height 38
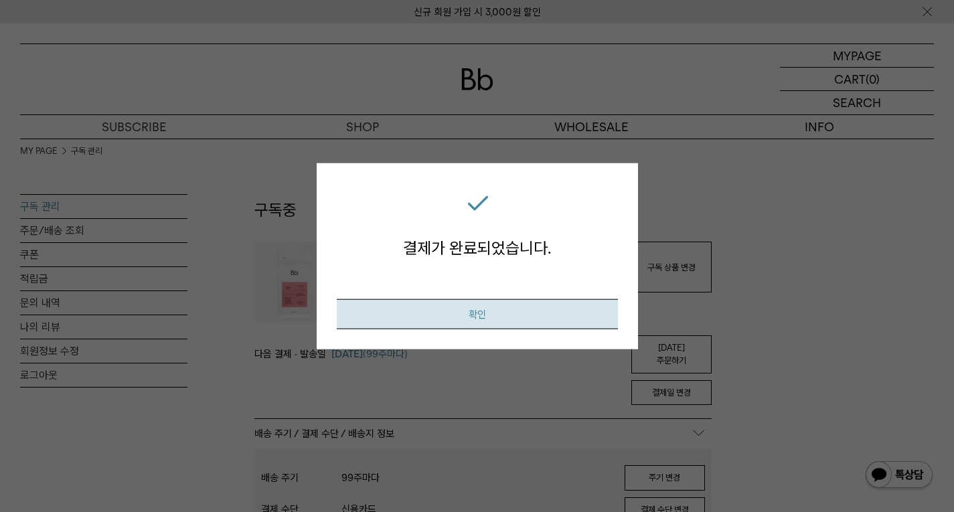
click at [504, 311] on button "확인" at bounding box center [477, 314] width 281 height 30
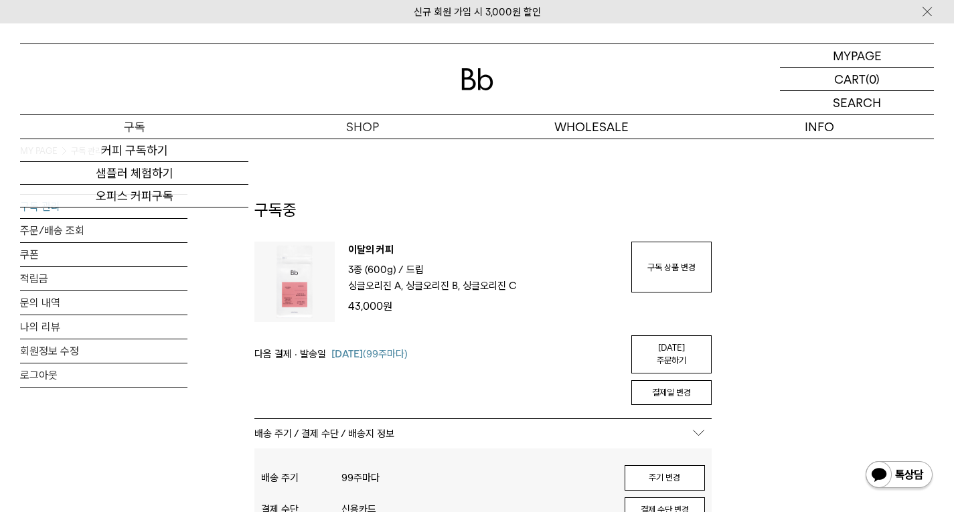
click at [147, 127] on p "구독" at bounding box center [134, 126] width 228 height 23
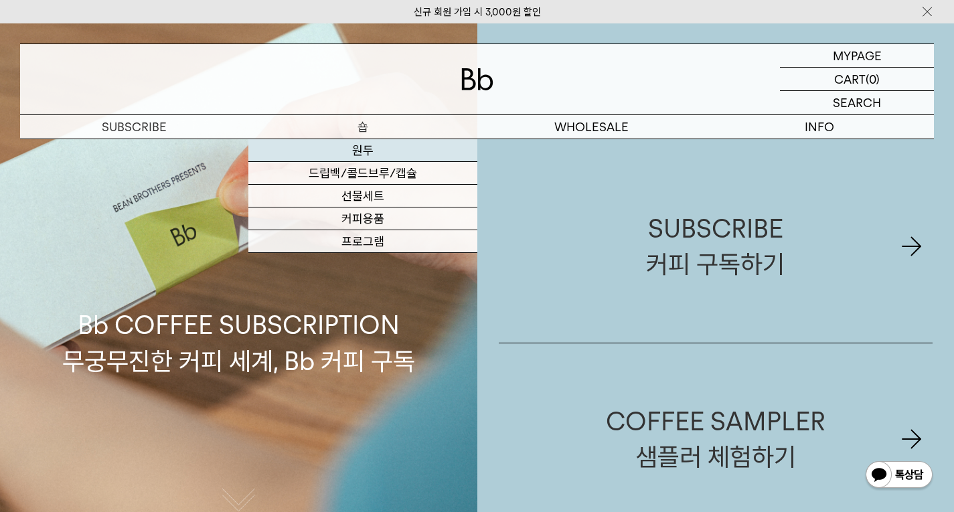
click at [313, 153] on link "원두" at bounding box center [362, 150] width 228 height 23
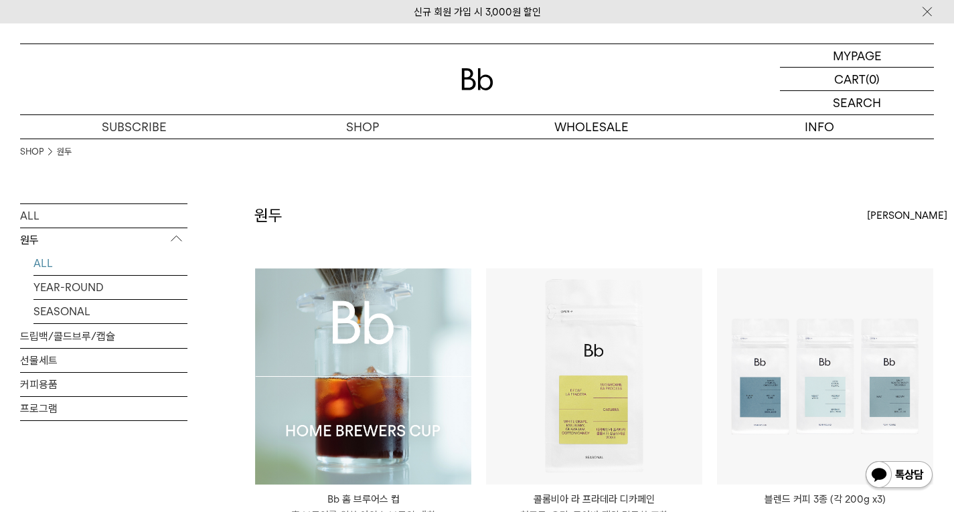
scroll to position [134, 0]
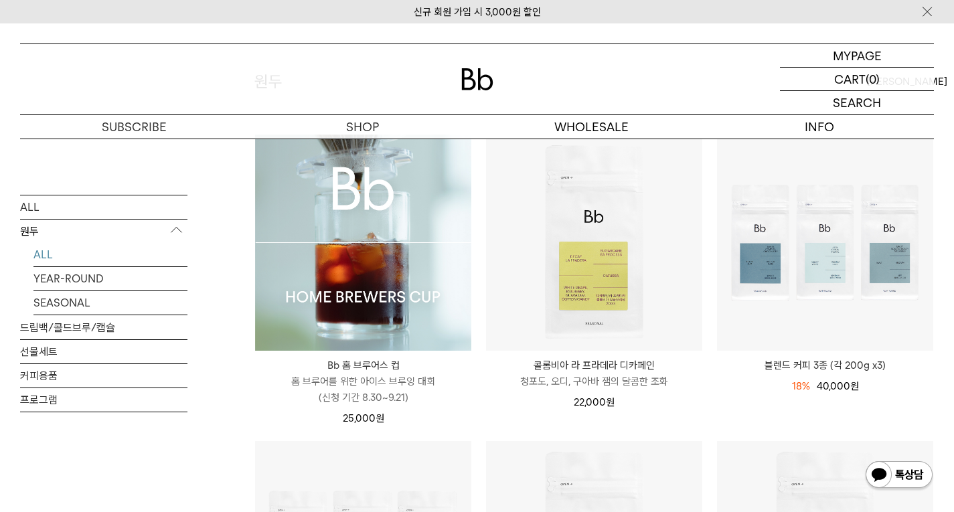
click at [440, 337] on img at bounding box center [363, 243] width 216 height 216
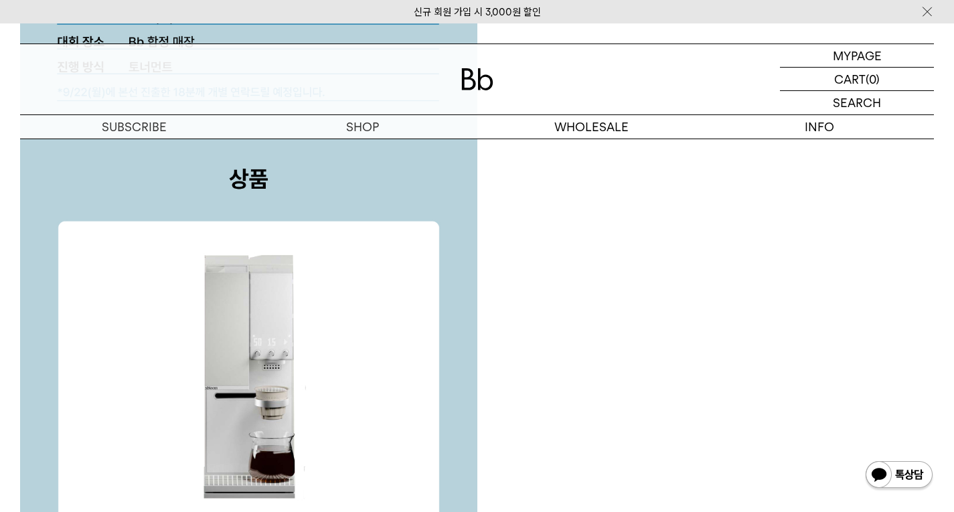
scroll to position [3951, 0]
